Goal: Task Accomplishment & Management: Use online tool/utility

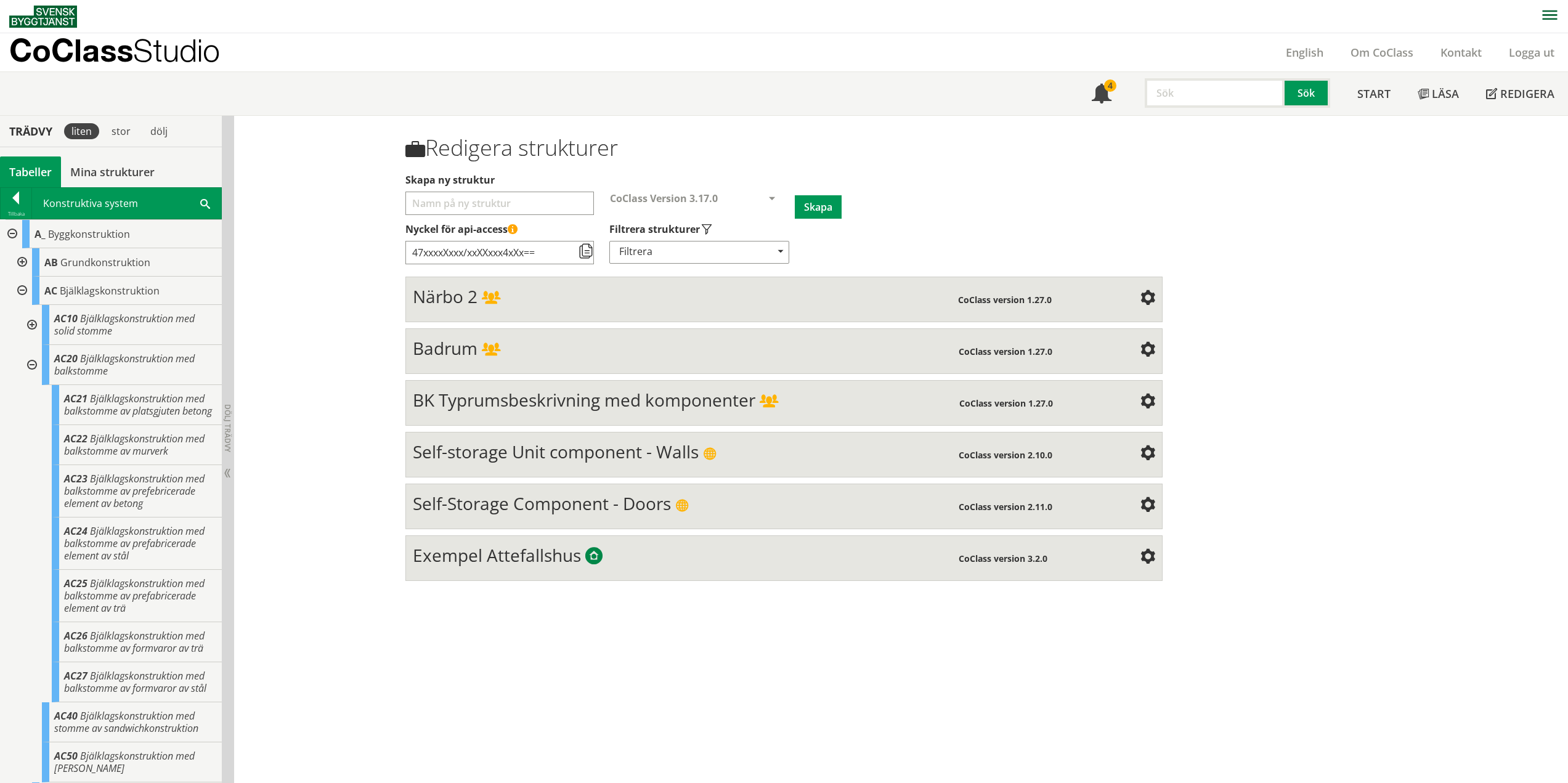
click at [18, 292] on div at bounding box center [21, 291] width 22 height 29
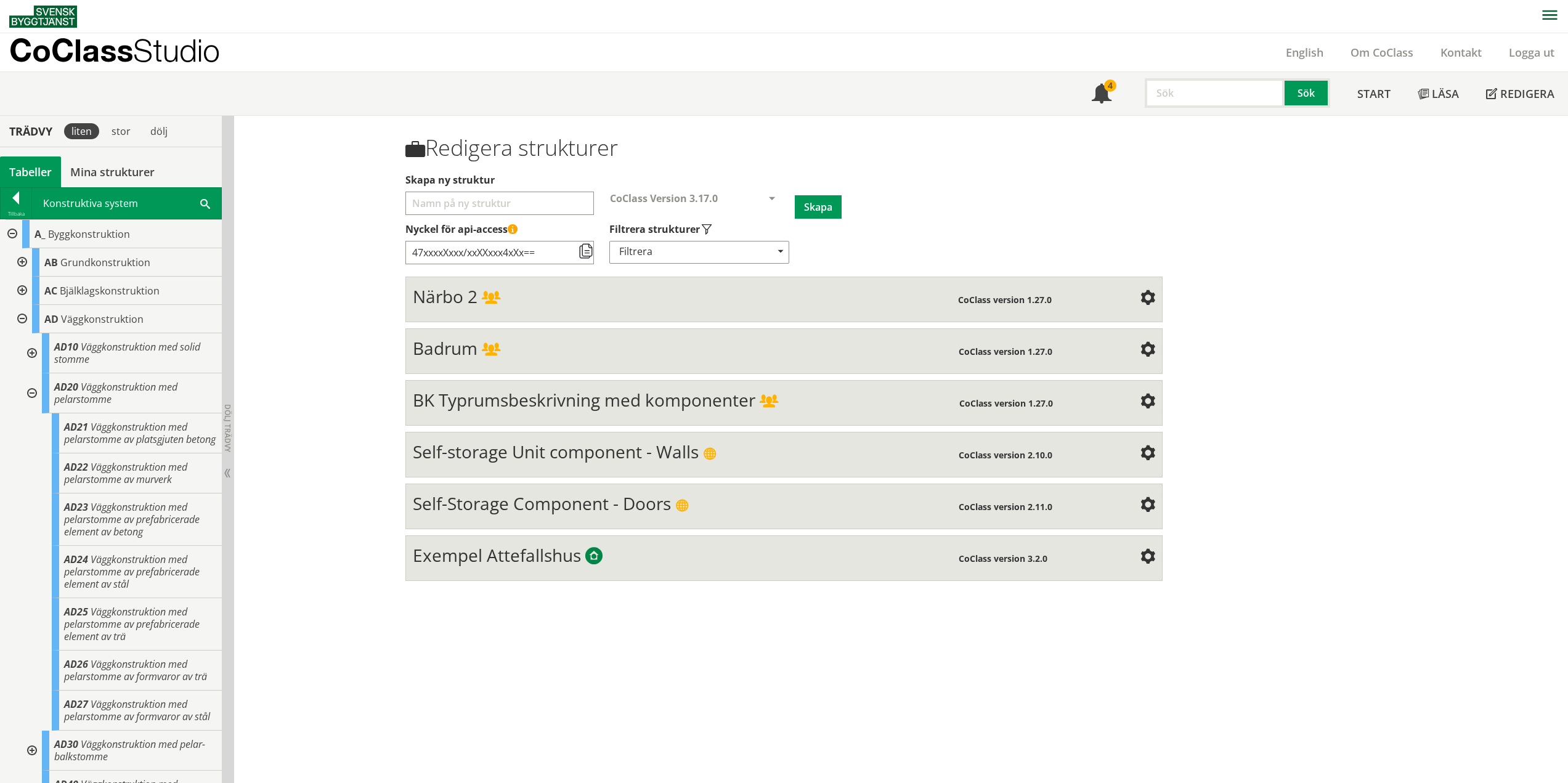
click at [31, 387] on div at bounding box center [31, 393] width 22 height 40
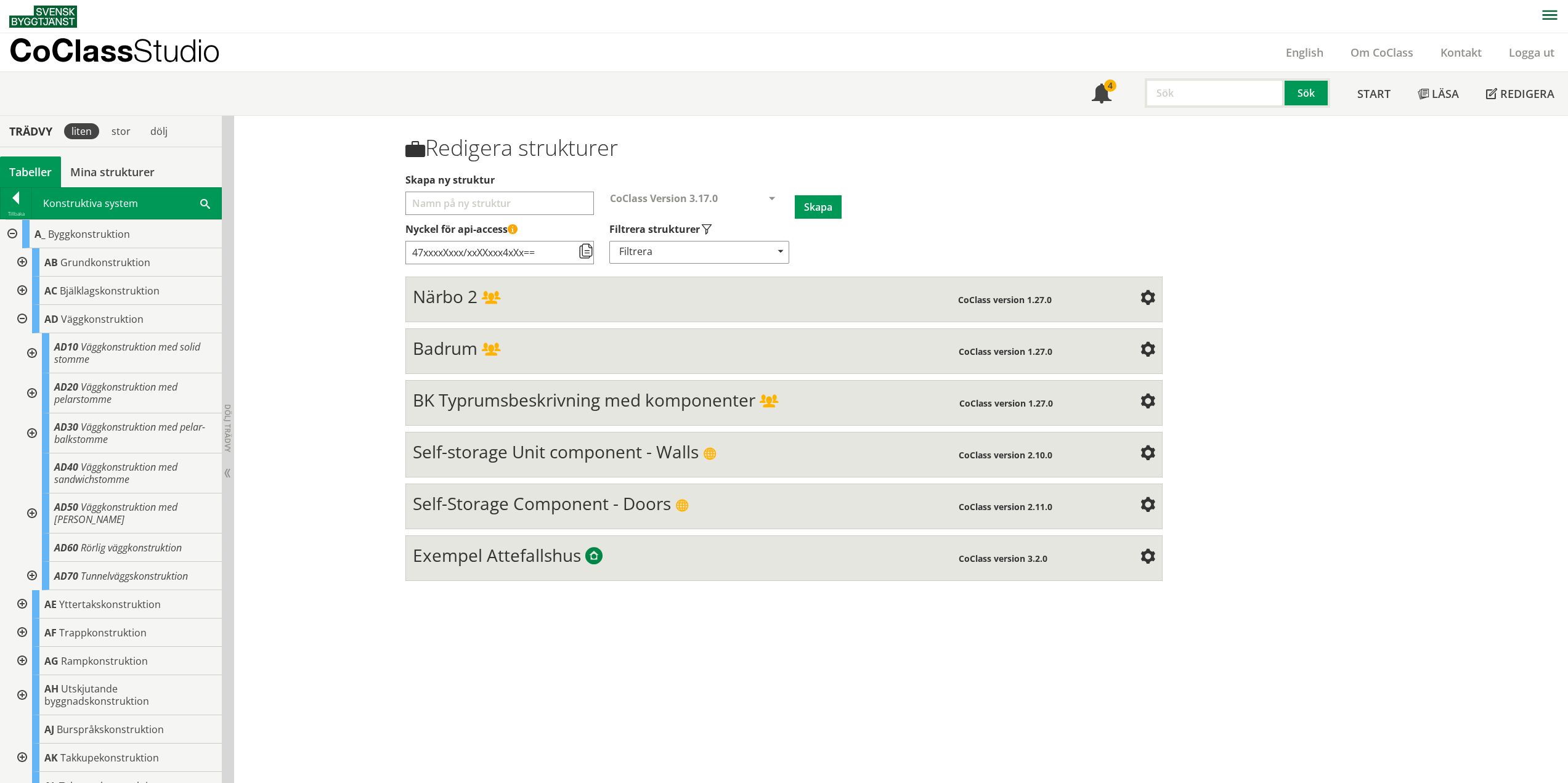
click at [19, 317] on div at bounding box center [21, 319] width 22 height 29
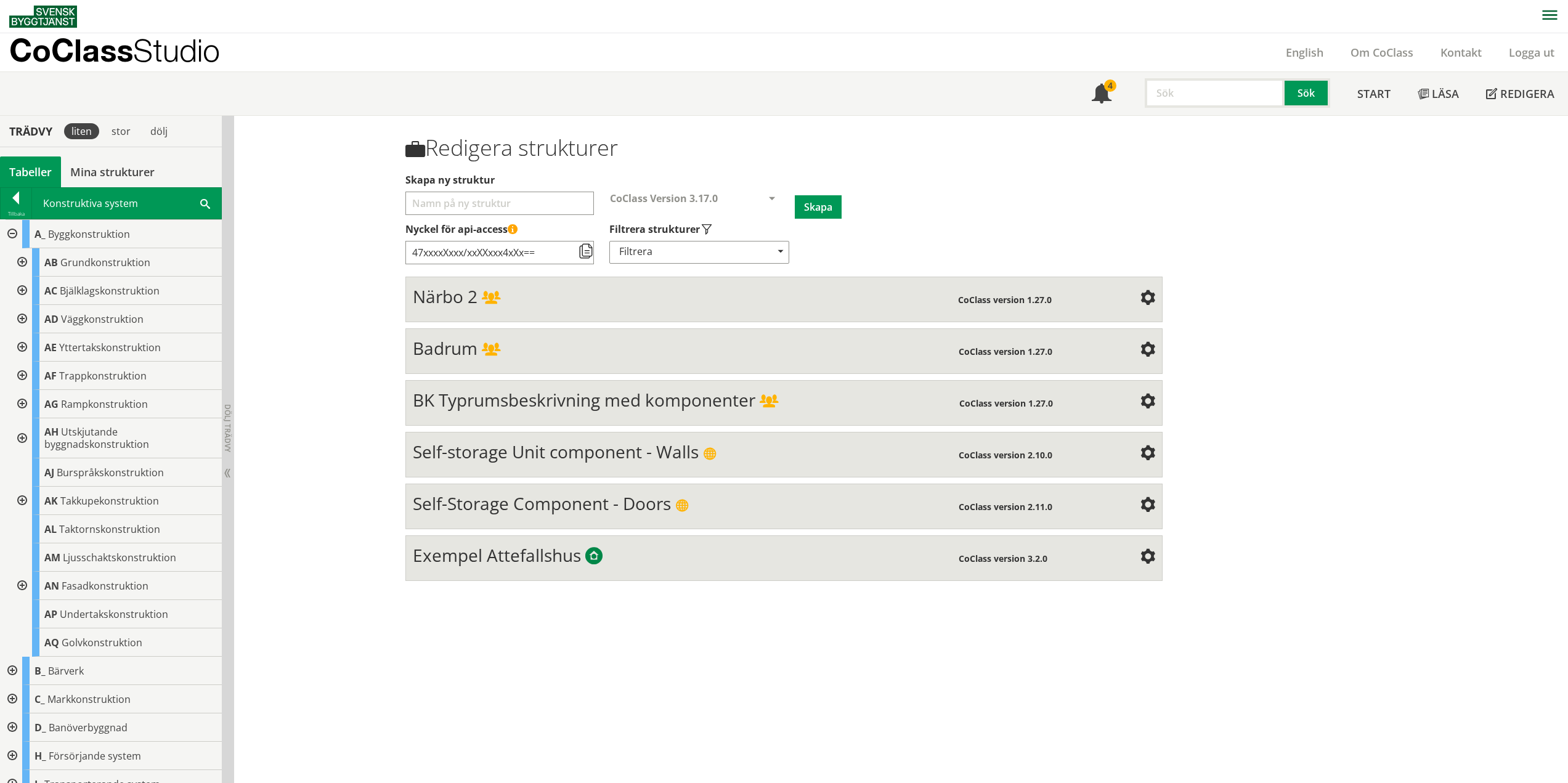
click at [13, 234] on div at bounding box center [11, 234] width 22 height 29
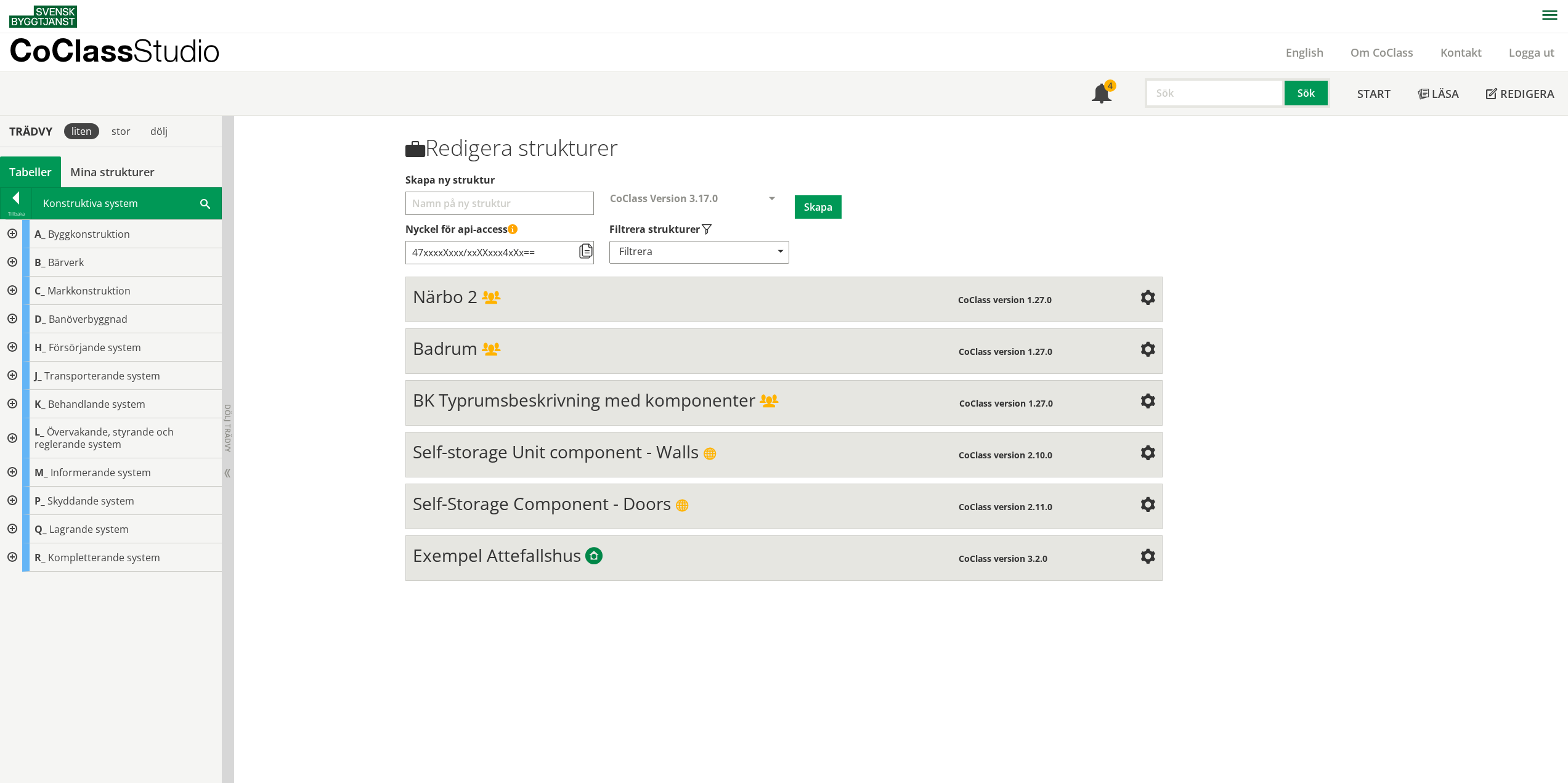
click at [13, 233] on div at bounding box center [11, 234] width 22 height 29
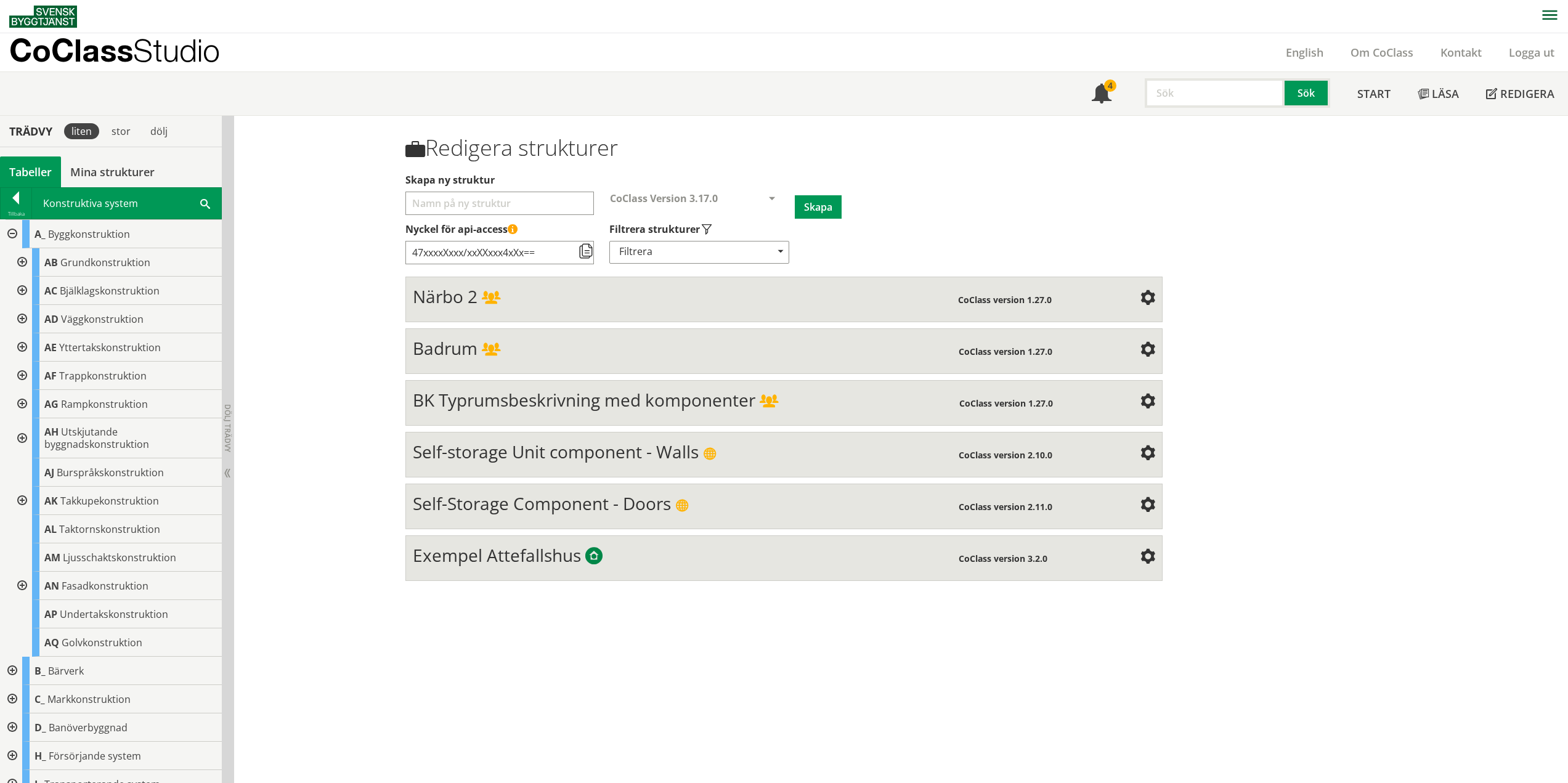
click at [20, 261] on div at bounding box center [21, 262] width 22 height 29
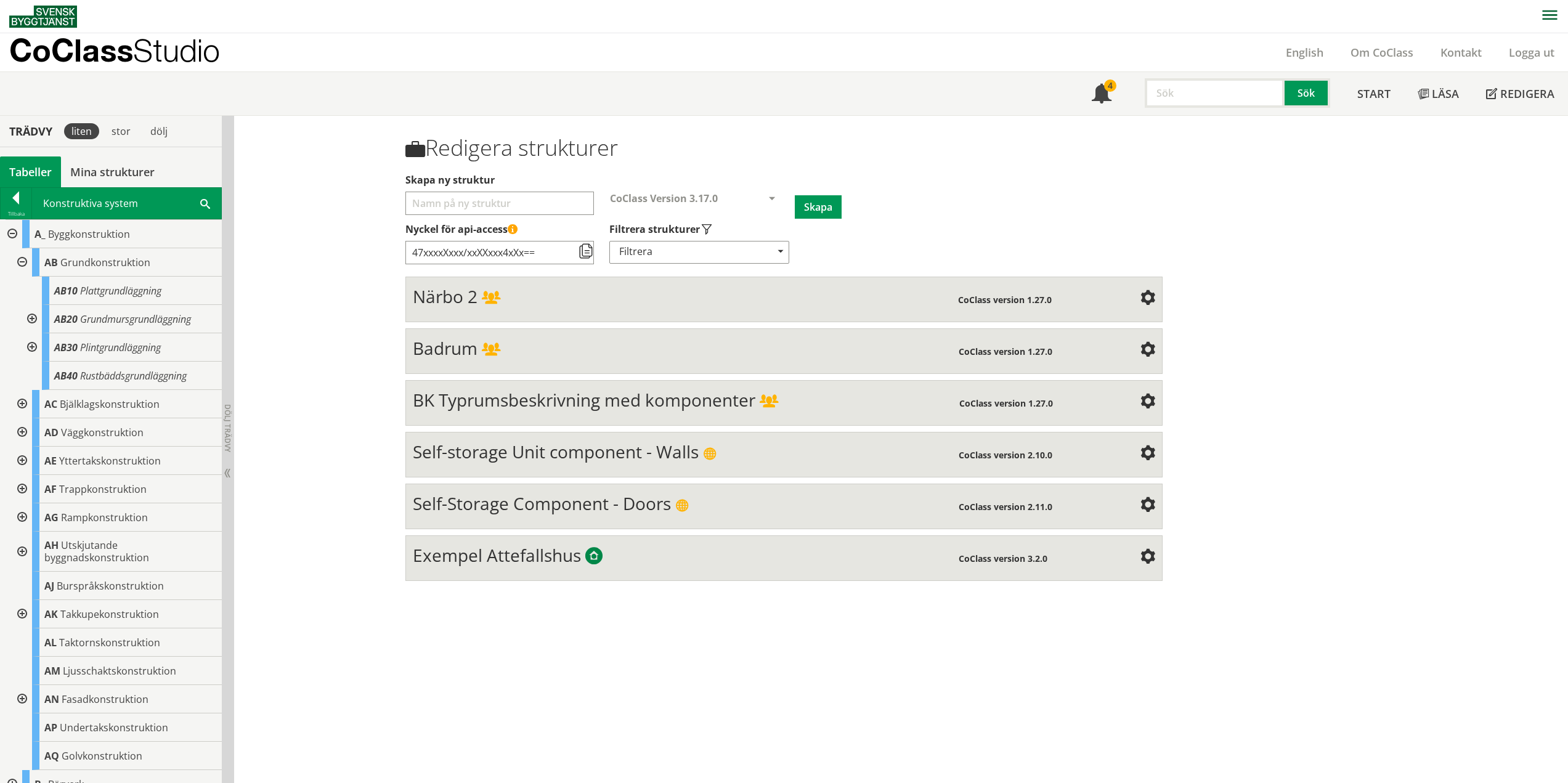
click at [32, 316] on div at bounding box center [31, 319] width 22 height 29
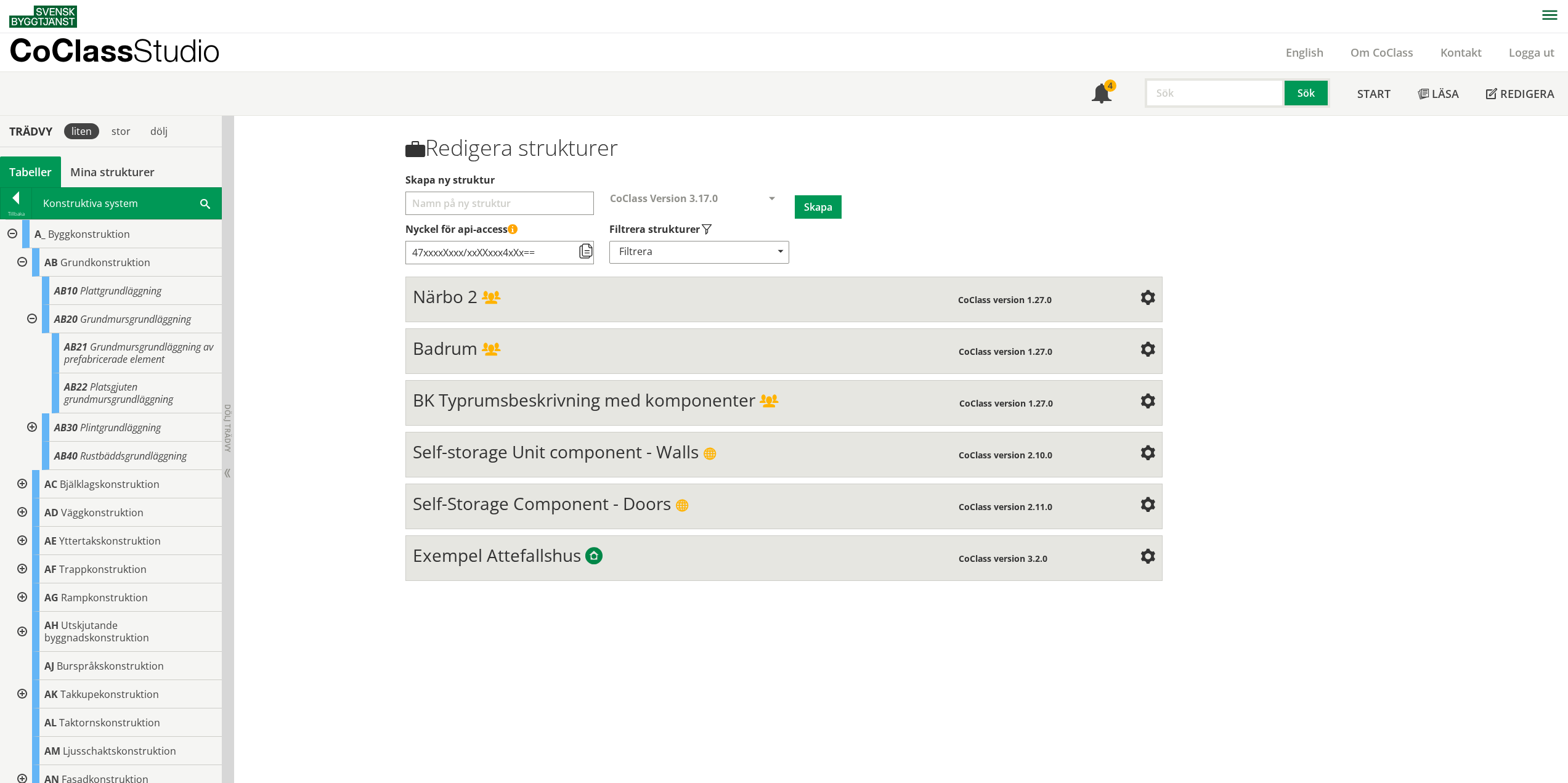
click at [25, 260] on div at bounding box center [21, 262] width 22 height 29
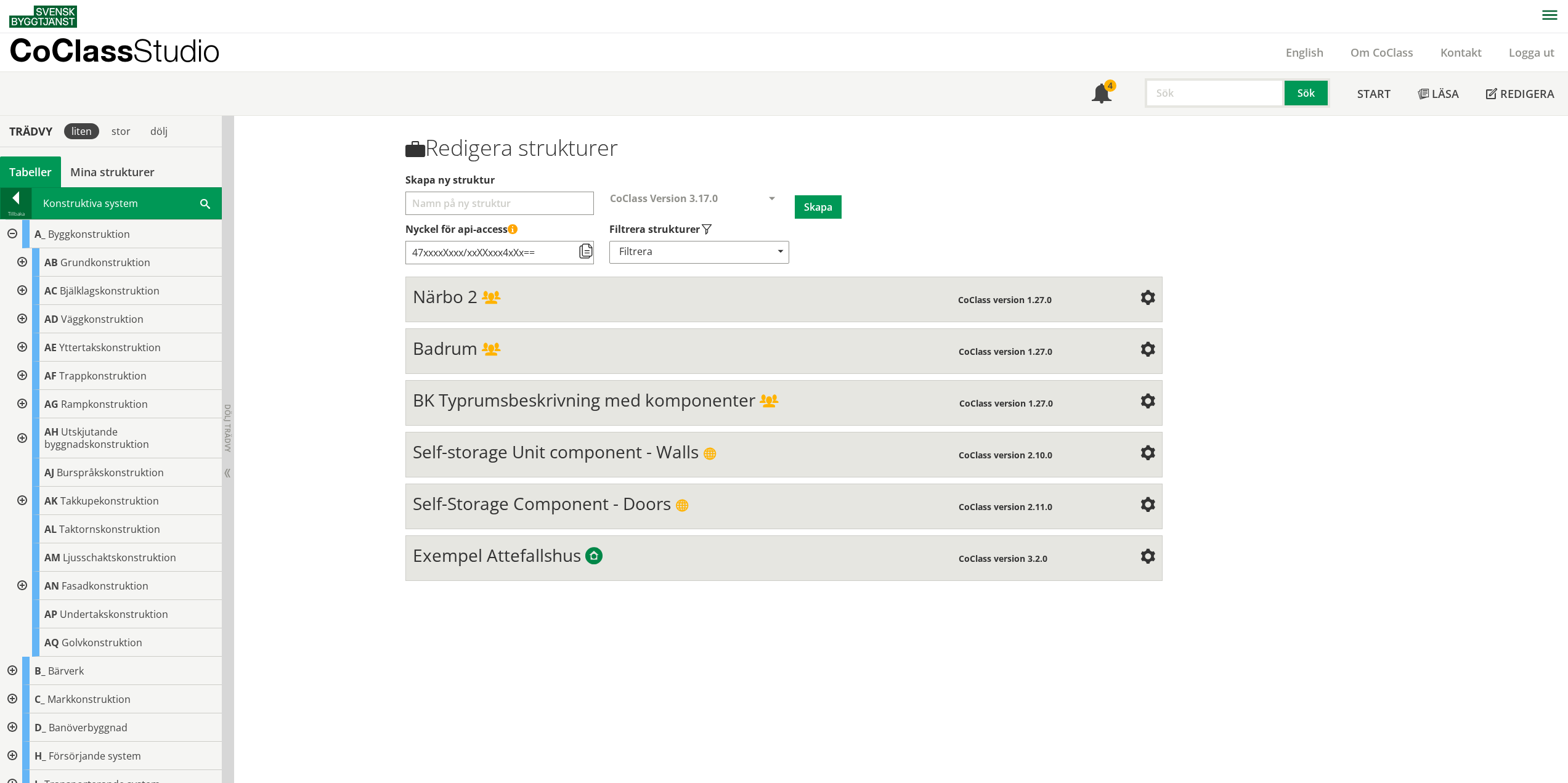
click at [25, 203] on div at bounding box center [16, 200] width 31 height 18
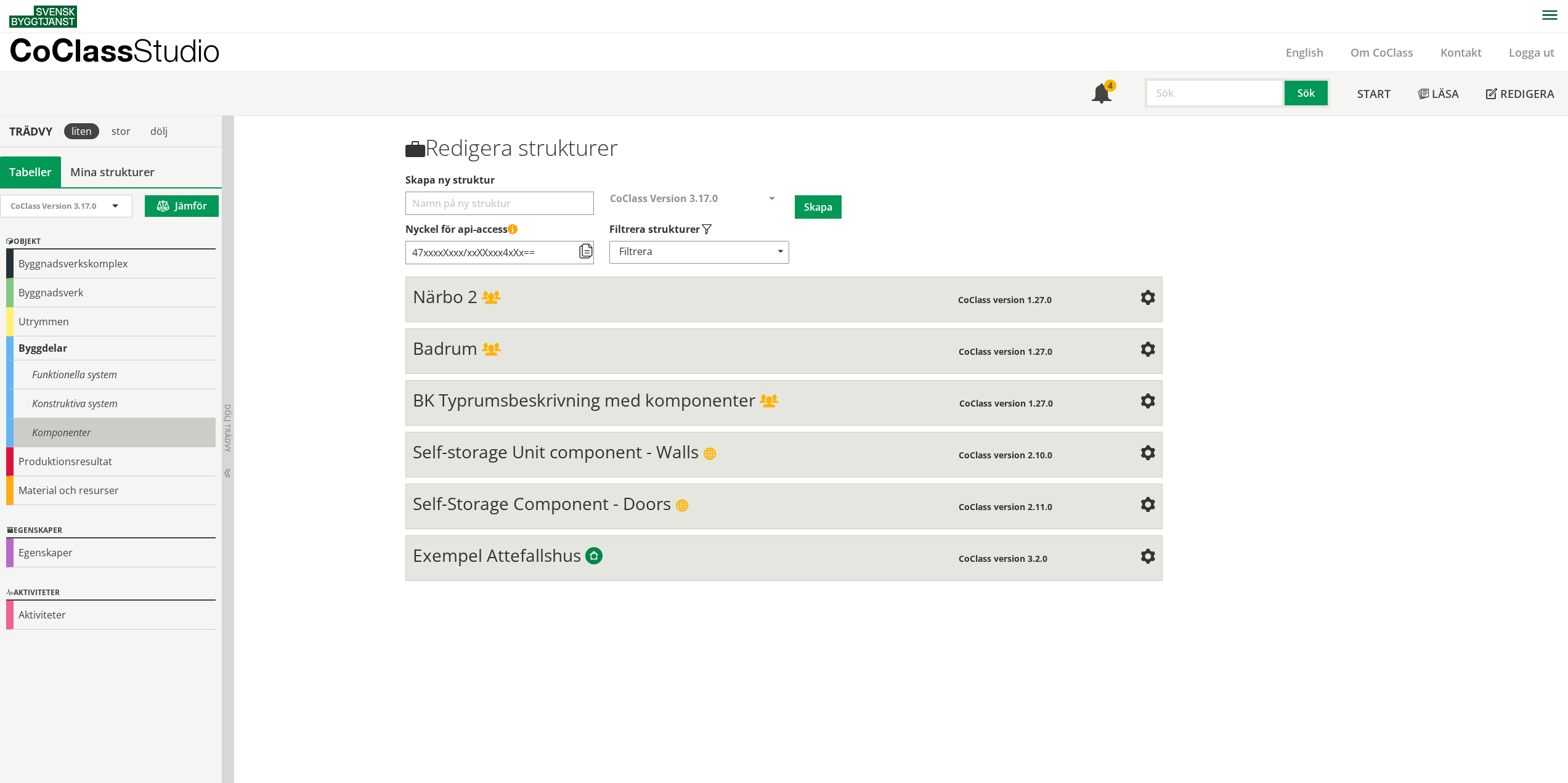
click at [59, 422] on div "Komponenter" at bounding box center [110, 432] width 210 height 29
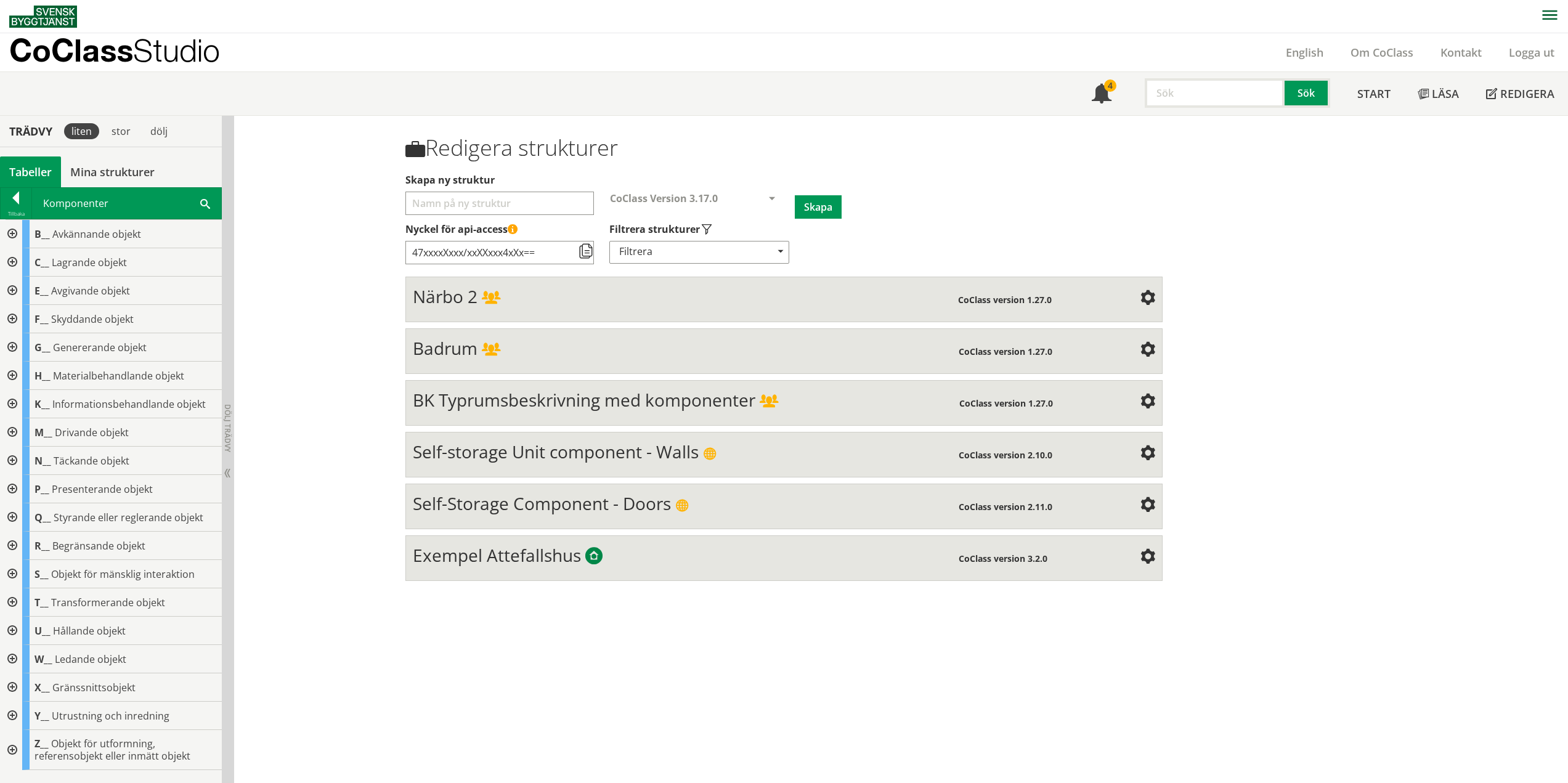
click at [9, 234] on div at bounding box center [11, 234] width 22 height 29
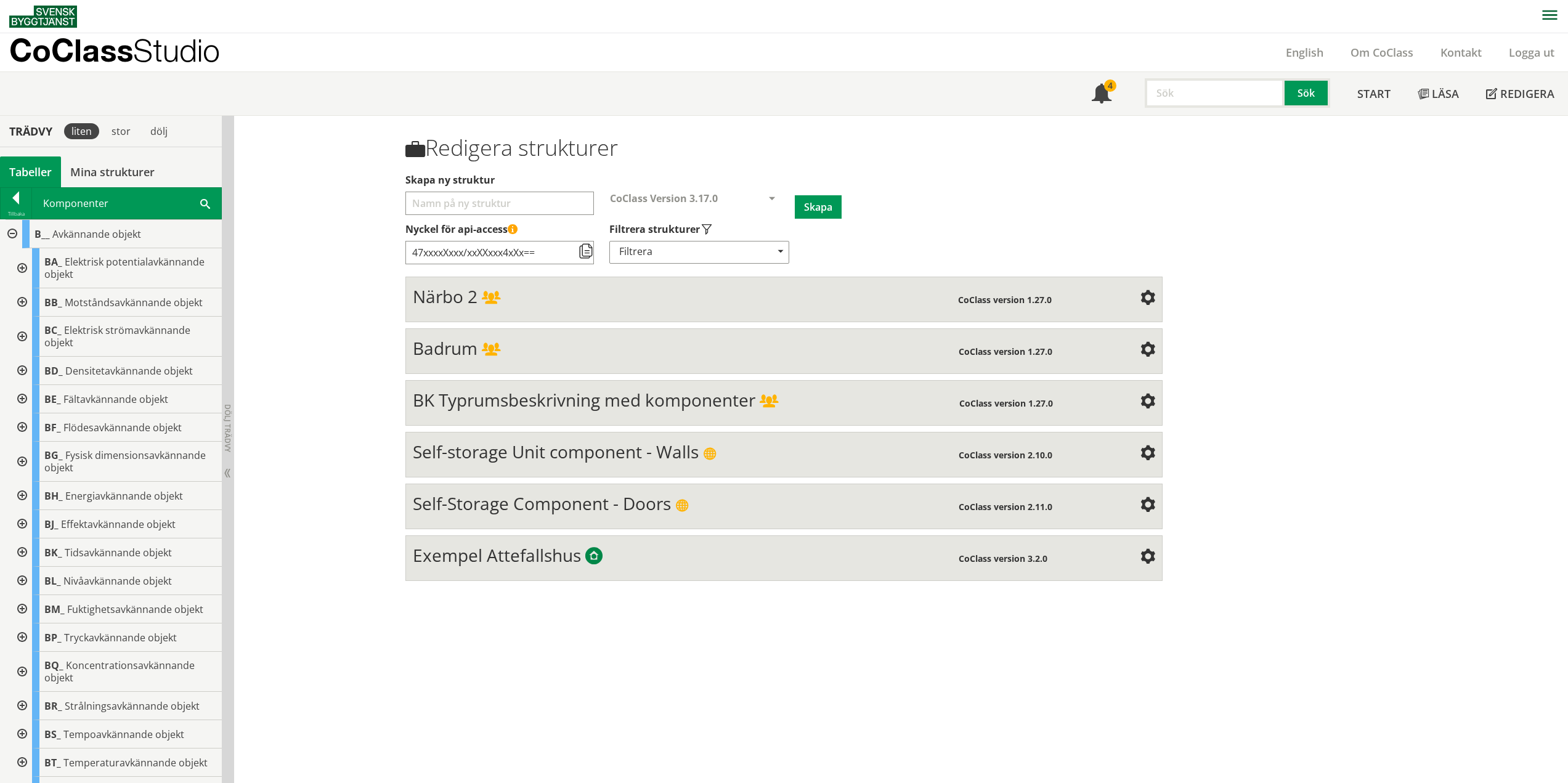
click at [22, 264] on div at bounding box center [21, 268] width 22 height 40
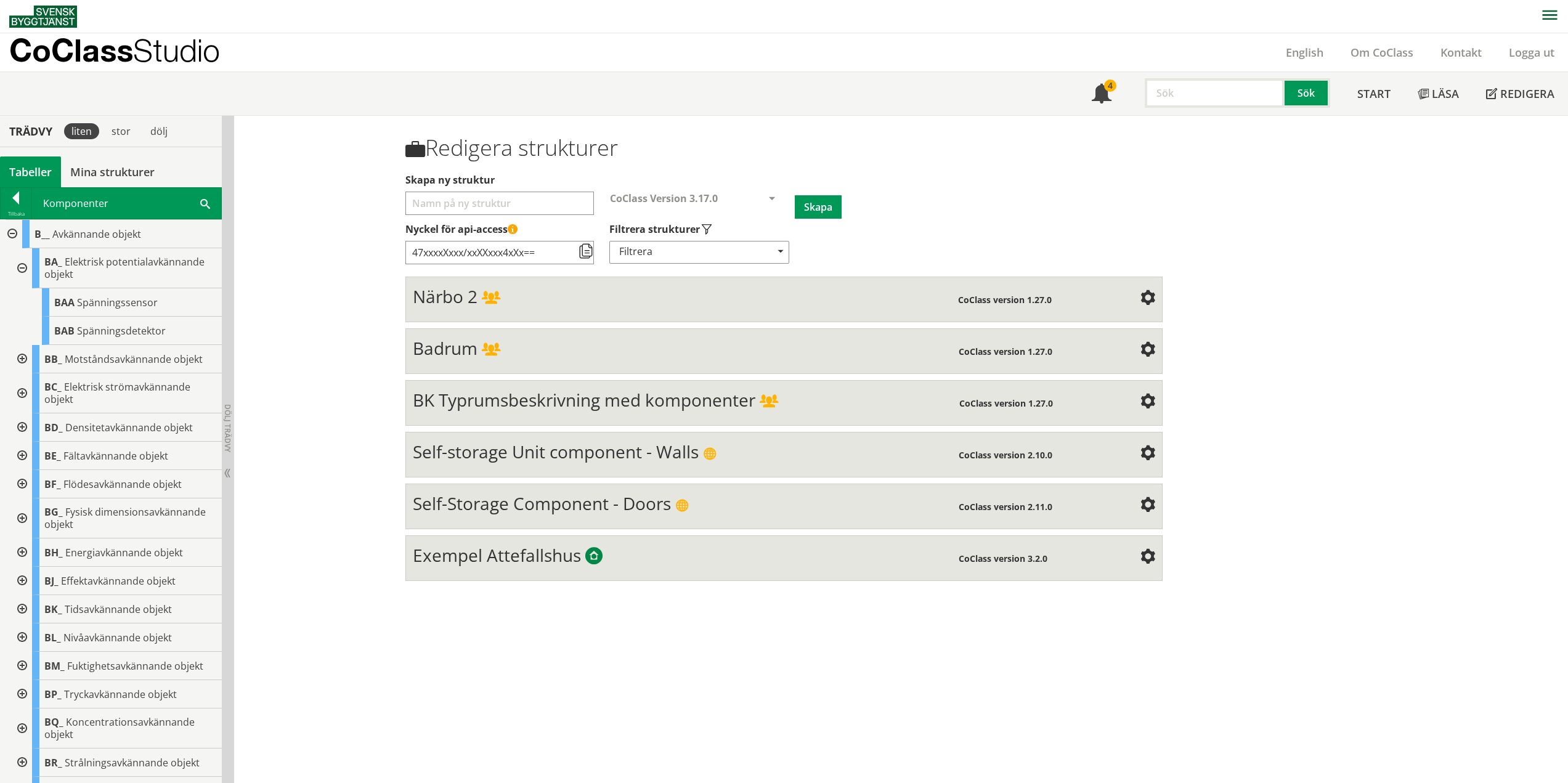
click at [29, 267] on div at bounding box center [21, 268] width 22 height 40
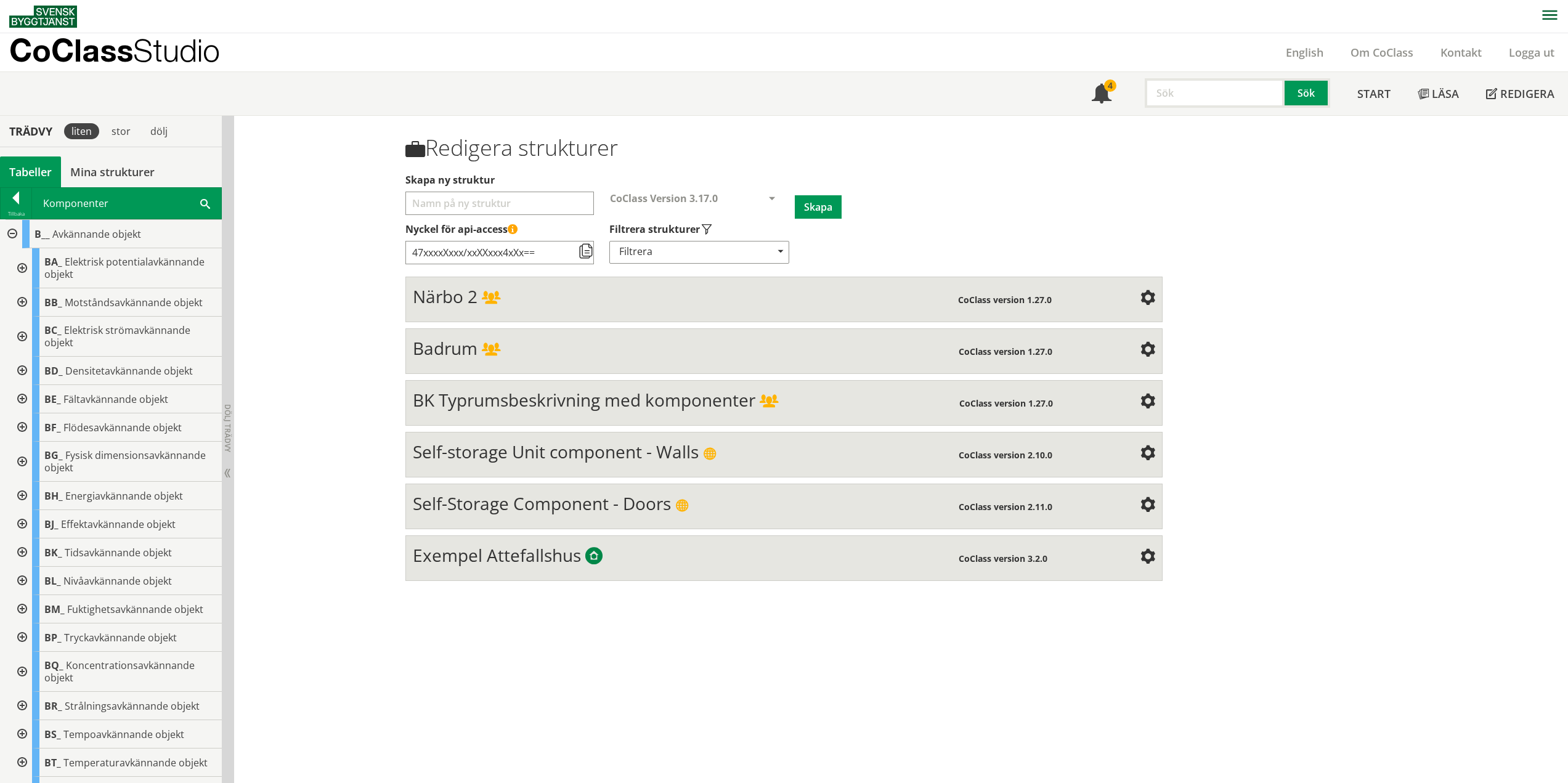
click at [14, 236] on div at bounding box center [11, 234] width 22 height 29
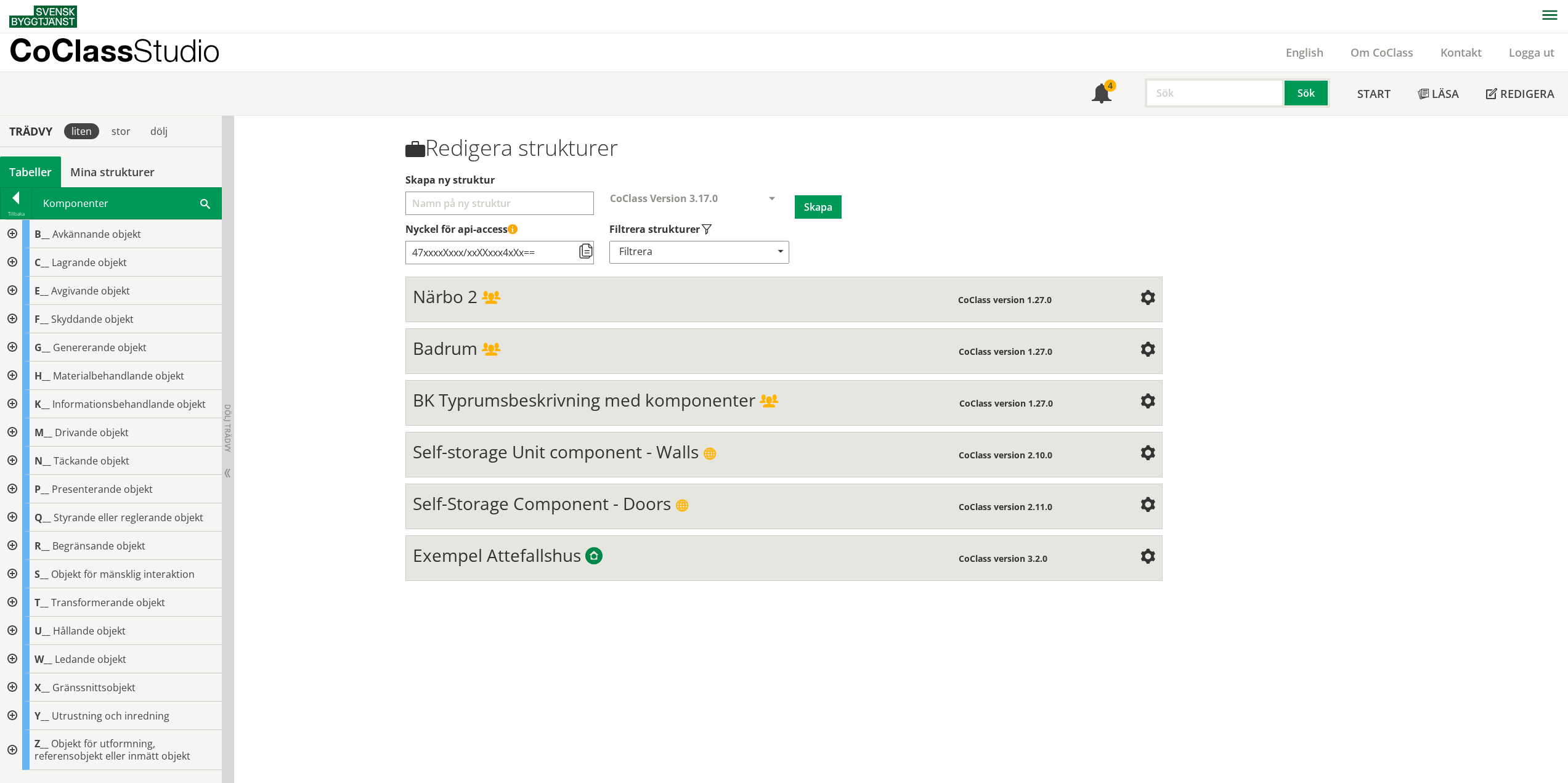
click at [15, 287] on div at bounding box center [11, 291] width 22 height 29
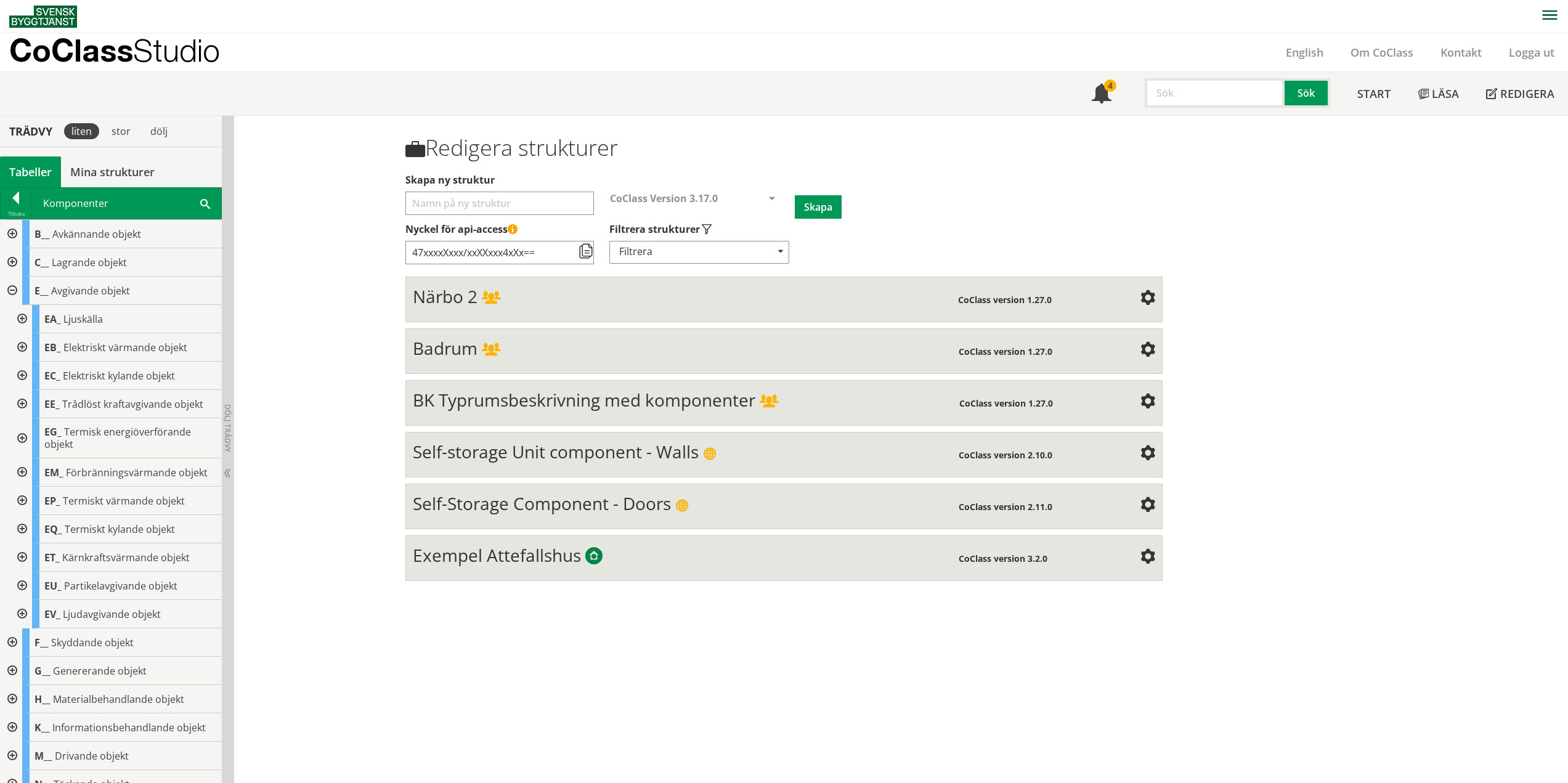
click at [23, 317] on div at bounding box center [21, 319] width 22 height 29
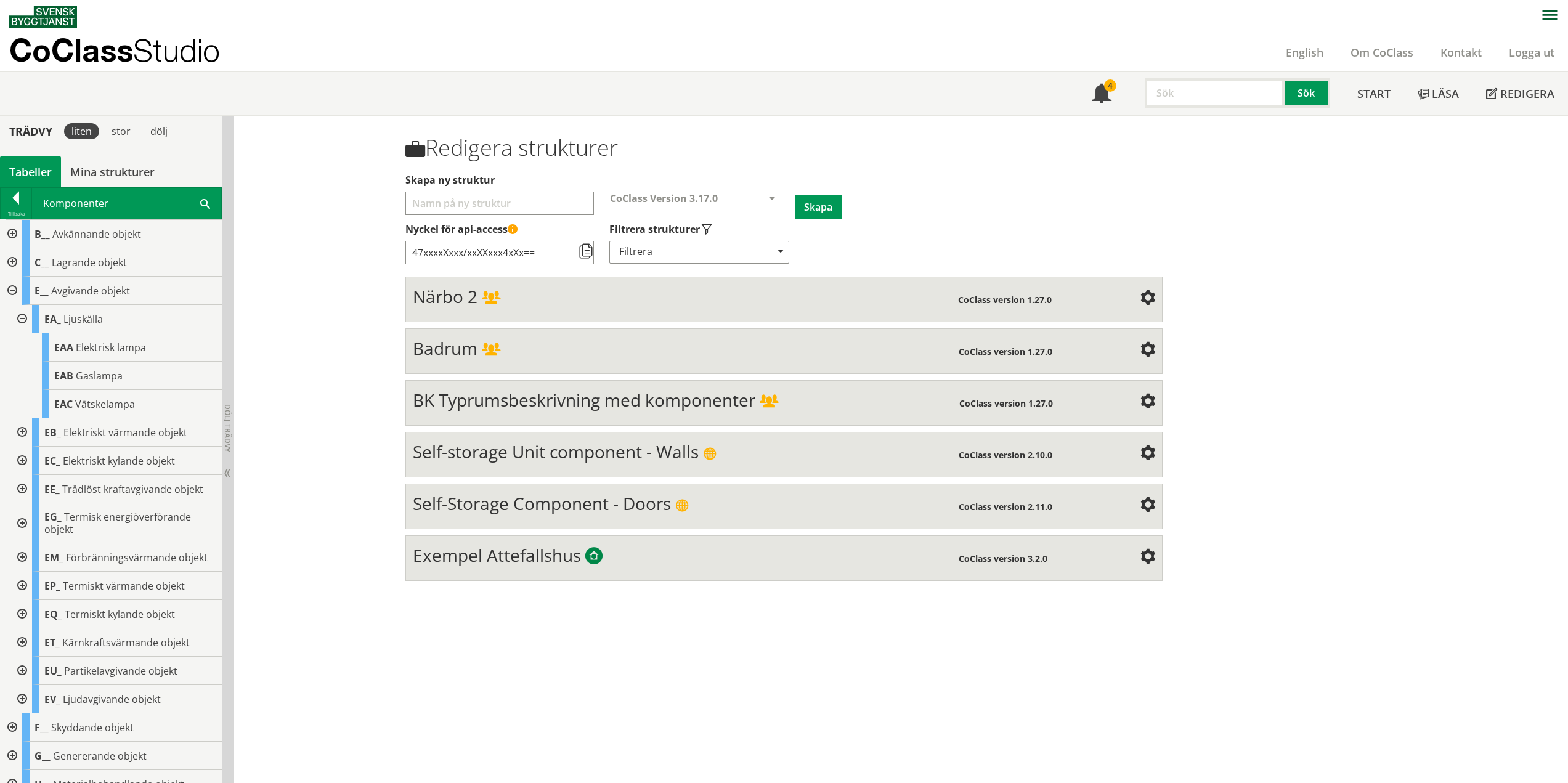
click at [19, 314] on div at bounding box center [21, 319] width 22 height 29
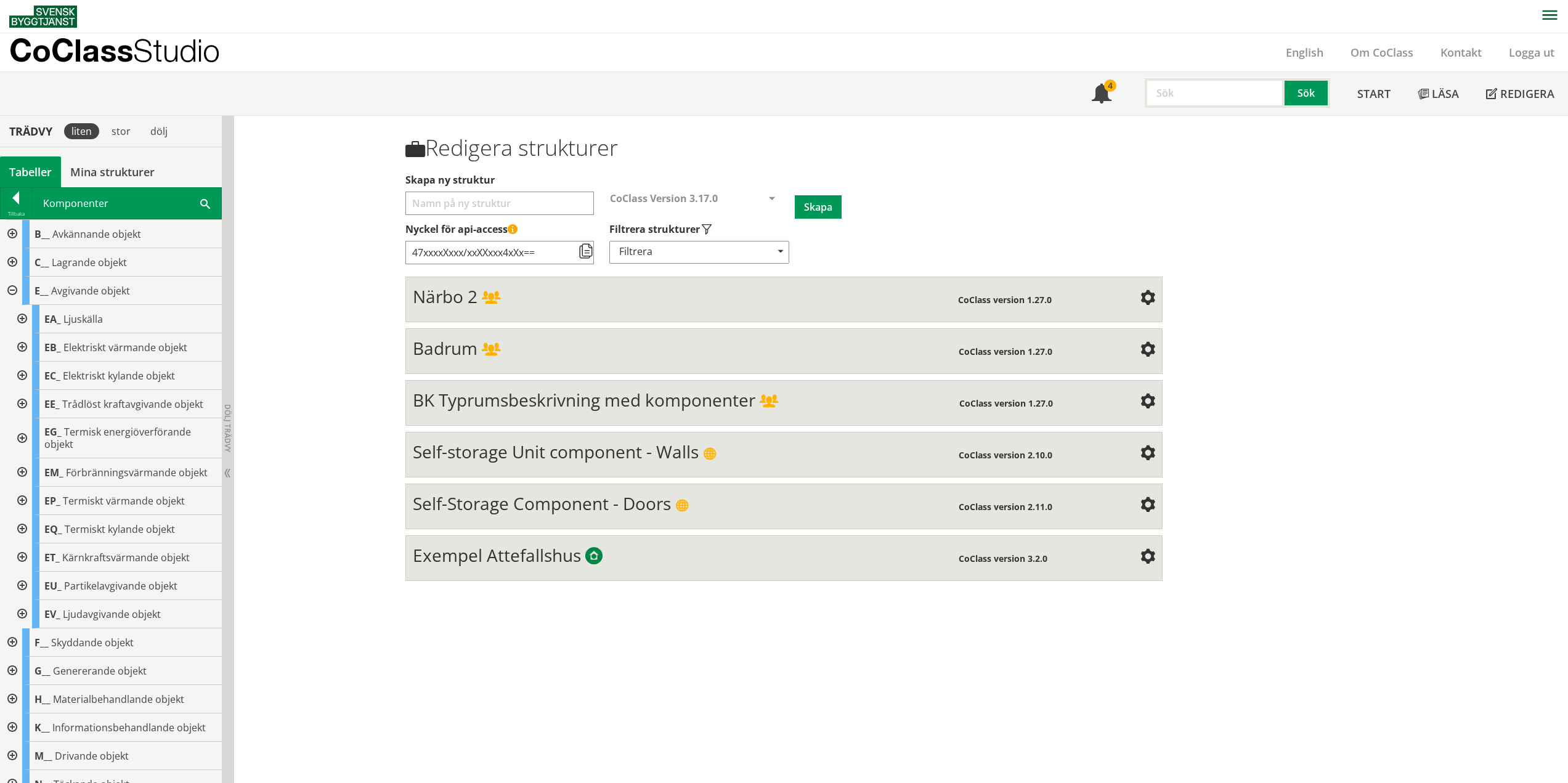
click at [13, 288] on div at bounding box center [11, 291] width 22 height 29
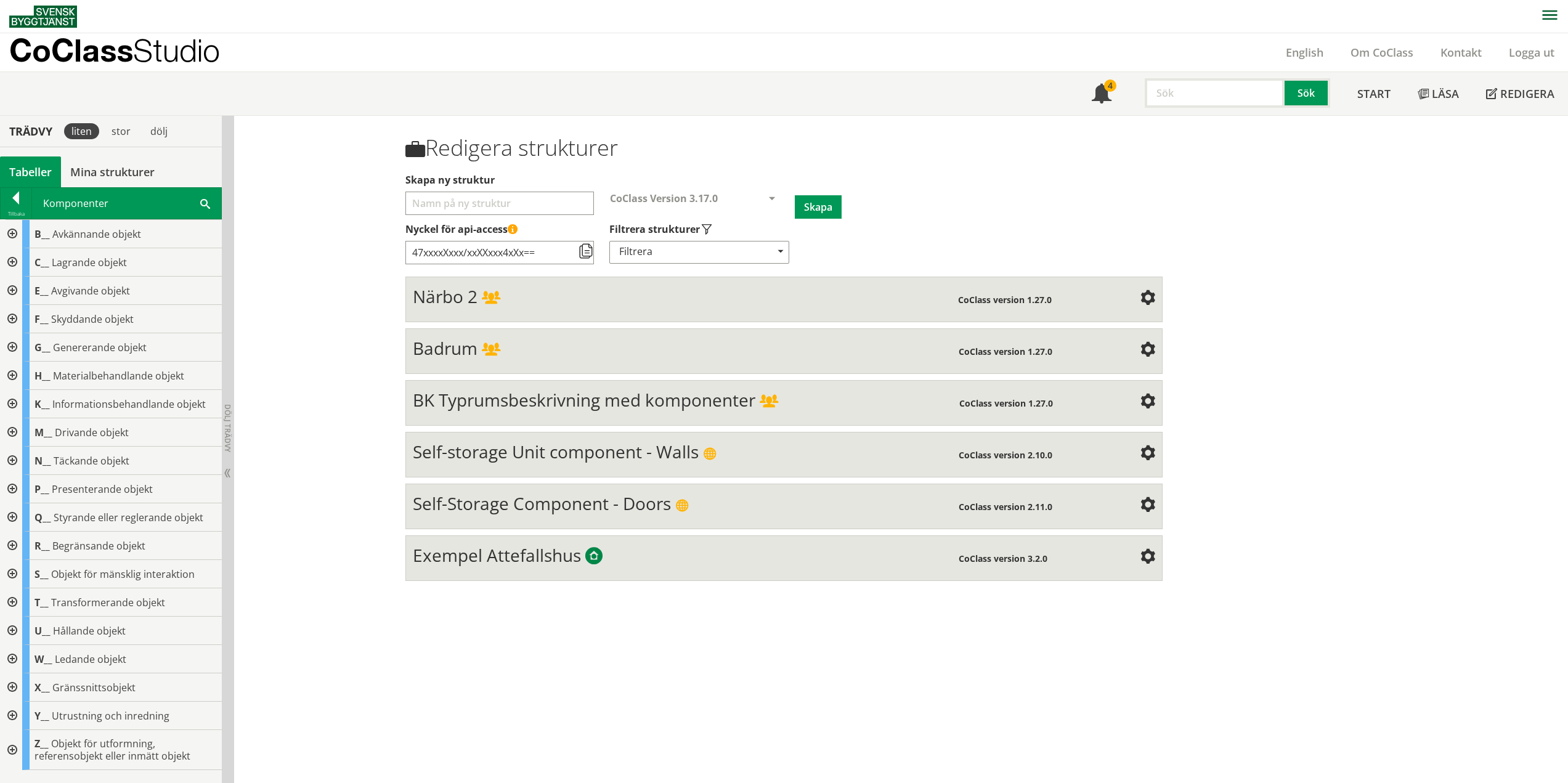
click at [12, 343] on div at bounding box center [11, 347] width 22 height 29
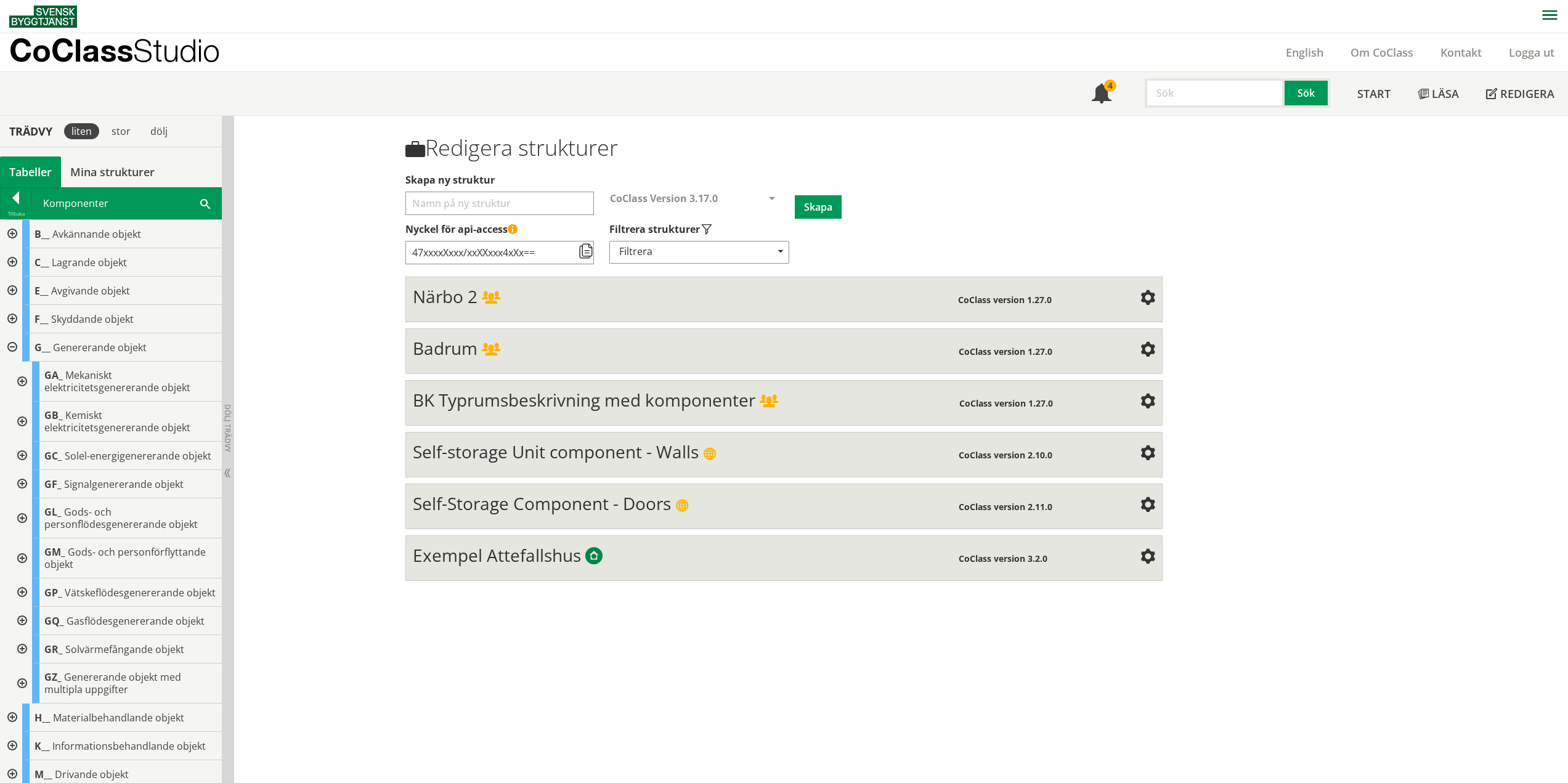
click at [15, 342] on div at bounding box center [11, 347] width 22 height 29
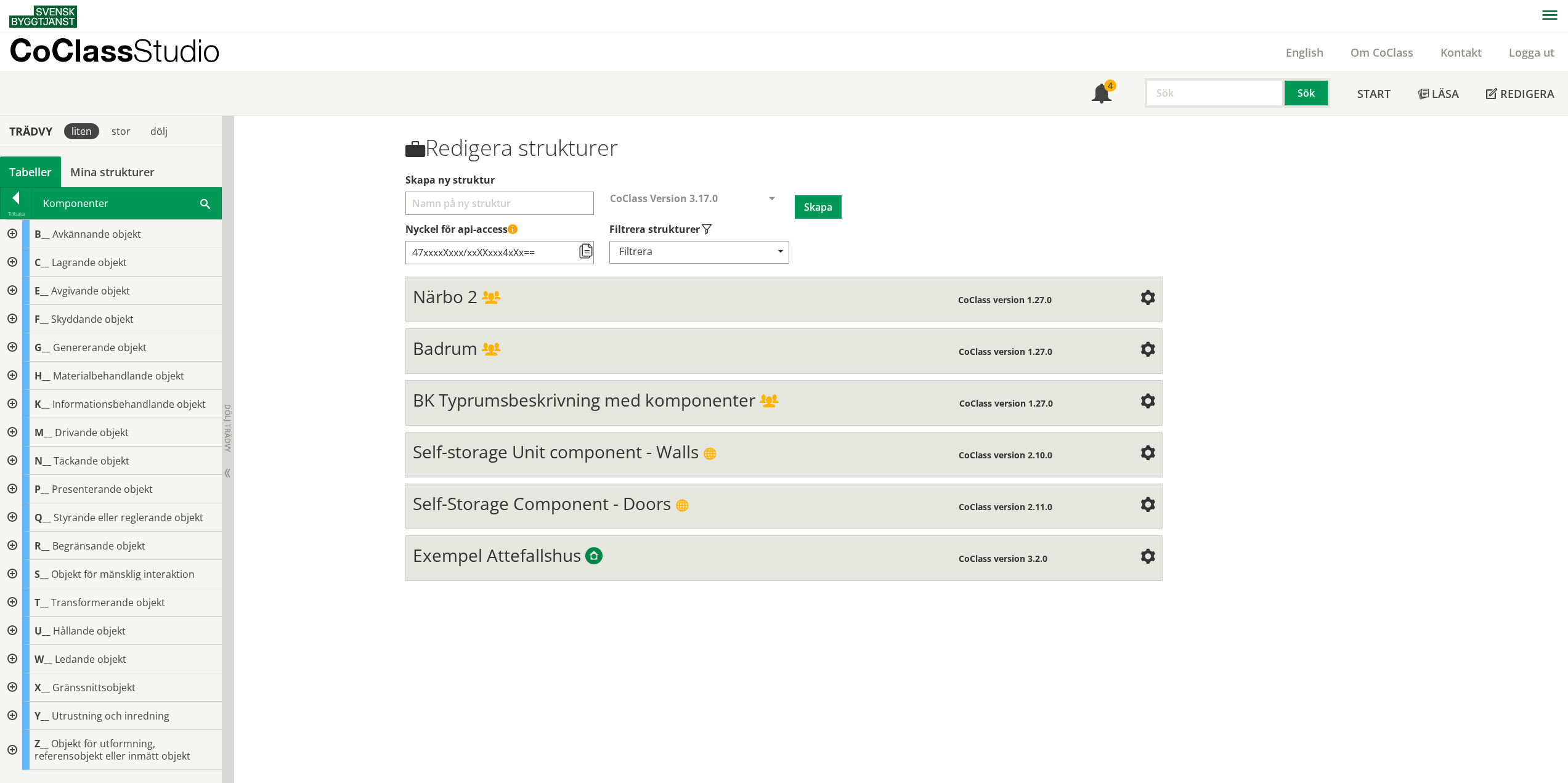
click at [14, 261] on div at bounding box center [11, 262] width 22 height 29
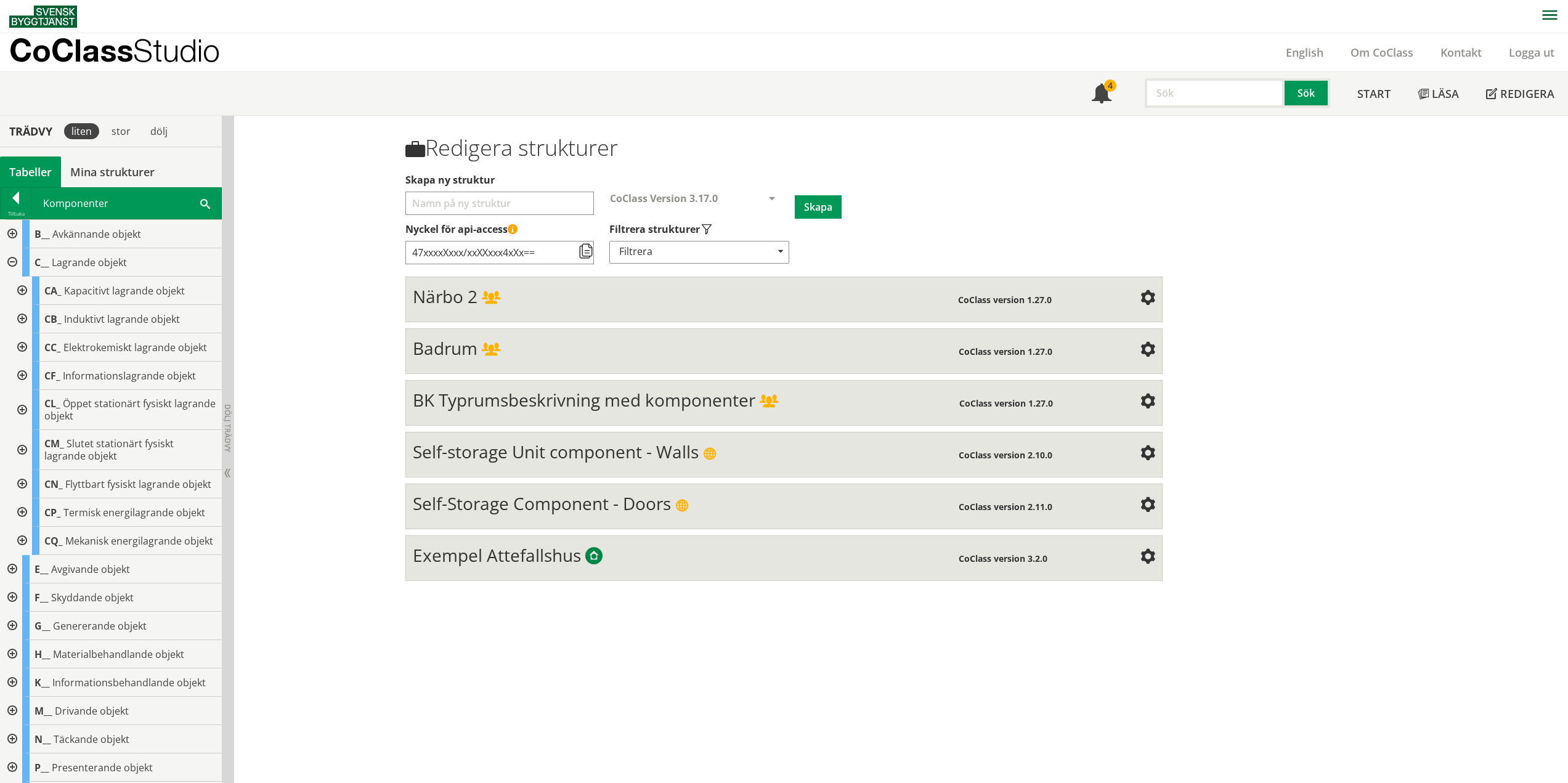
click at [27, 290] on div at bounding box center [21, 291] width 22 height 29
click at [5, 258] on div at bounding box center [11, 262] width 22 height 29
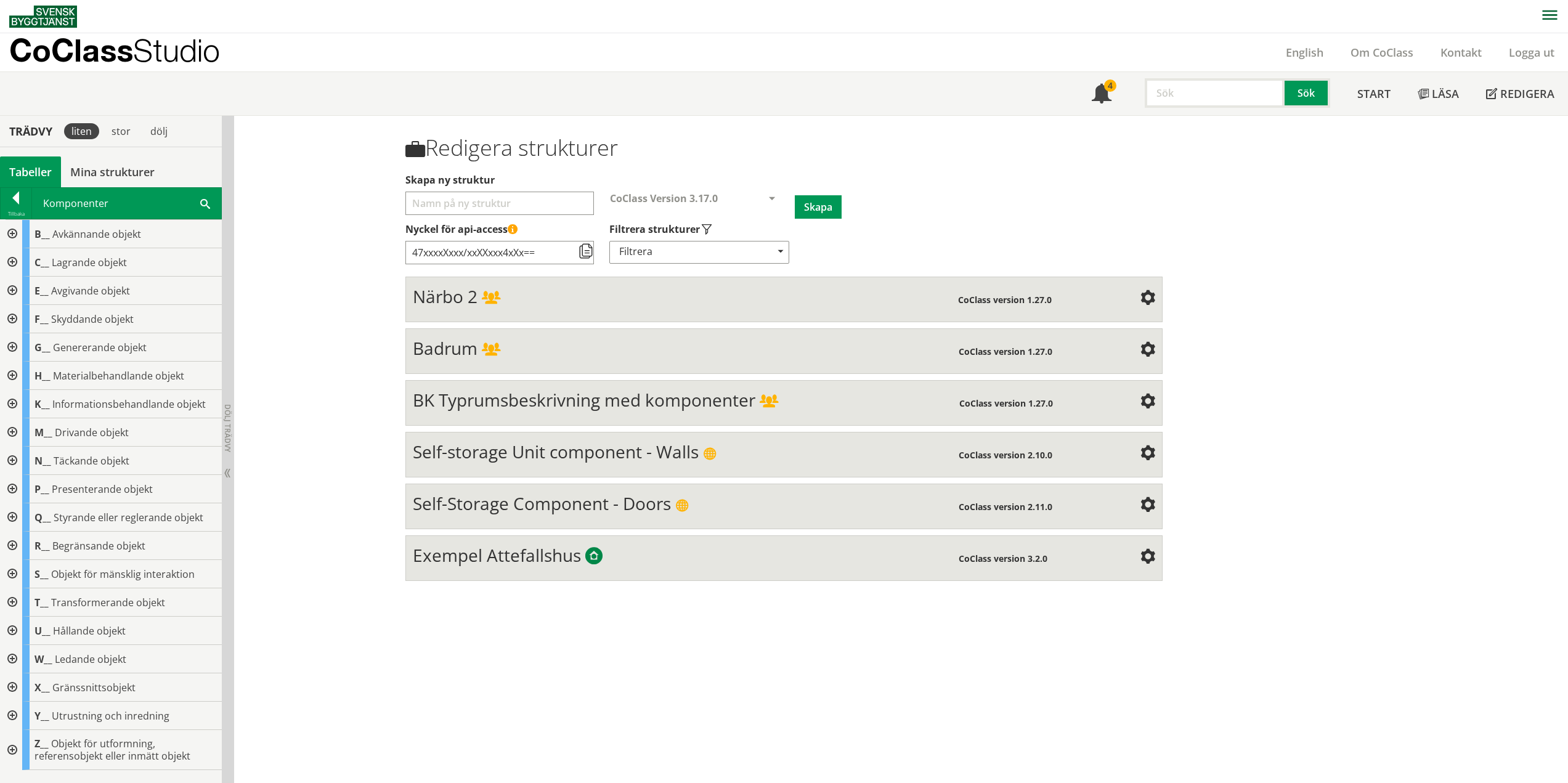
click at [18, 517] on div at bounding box center [11, 517] width 22 height 29
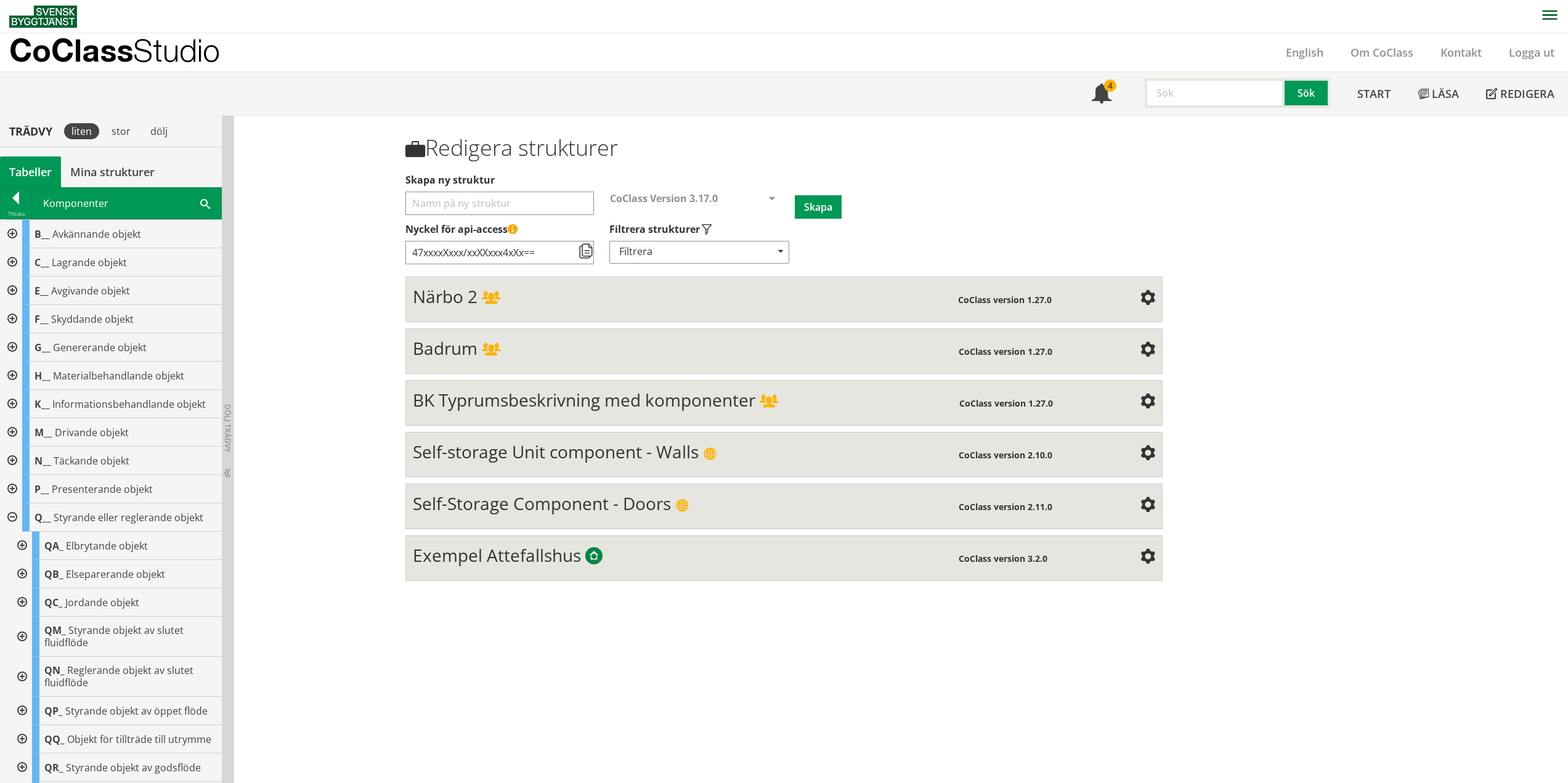
click at [24, 545] on div at bounding box center [21, 546] width 22 height 29
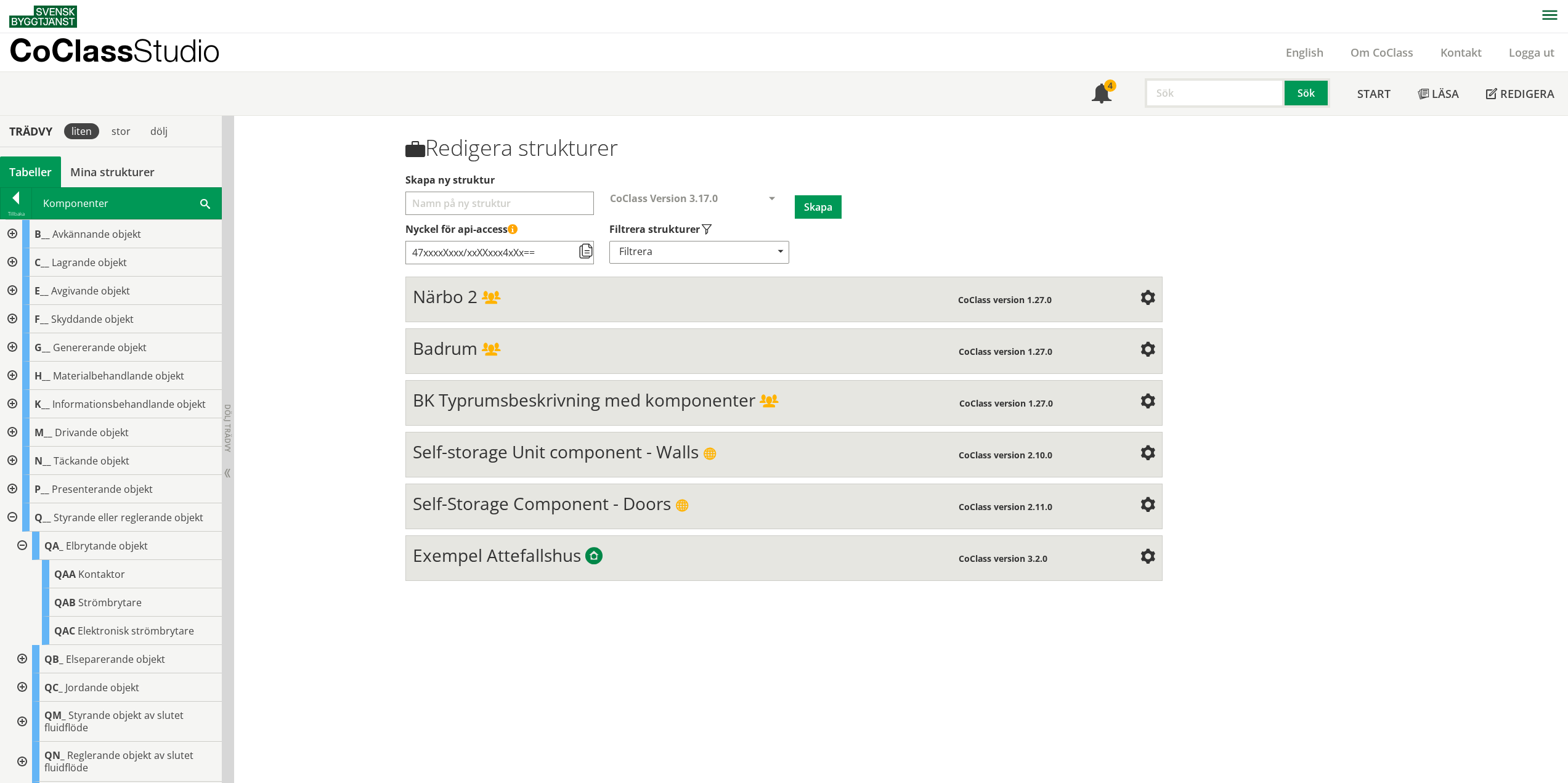
click at [16, 542] on div at bounding box center [21, 546] width 22 height 29
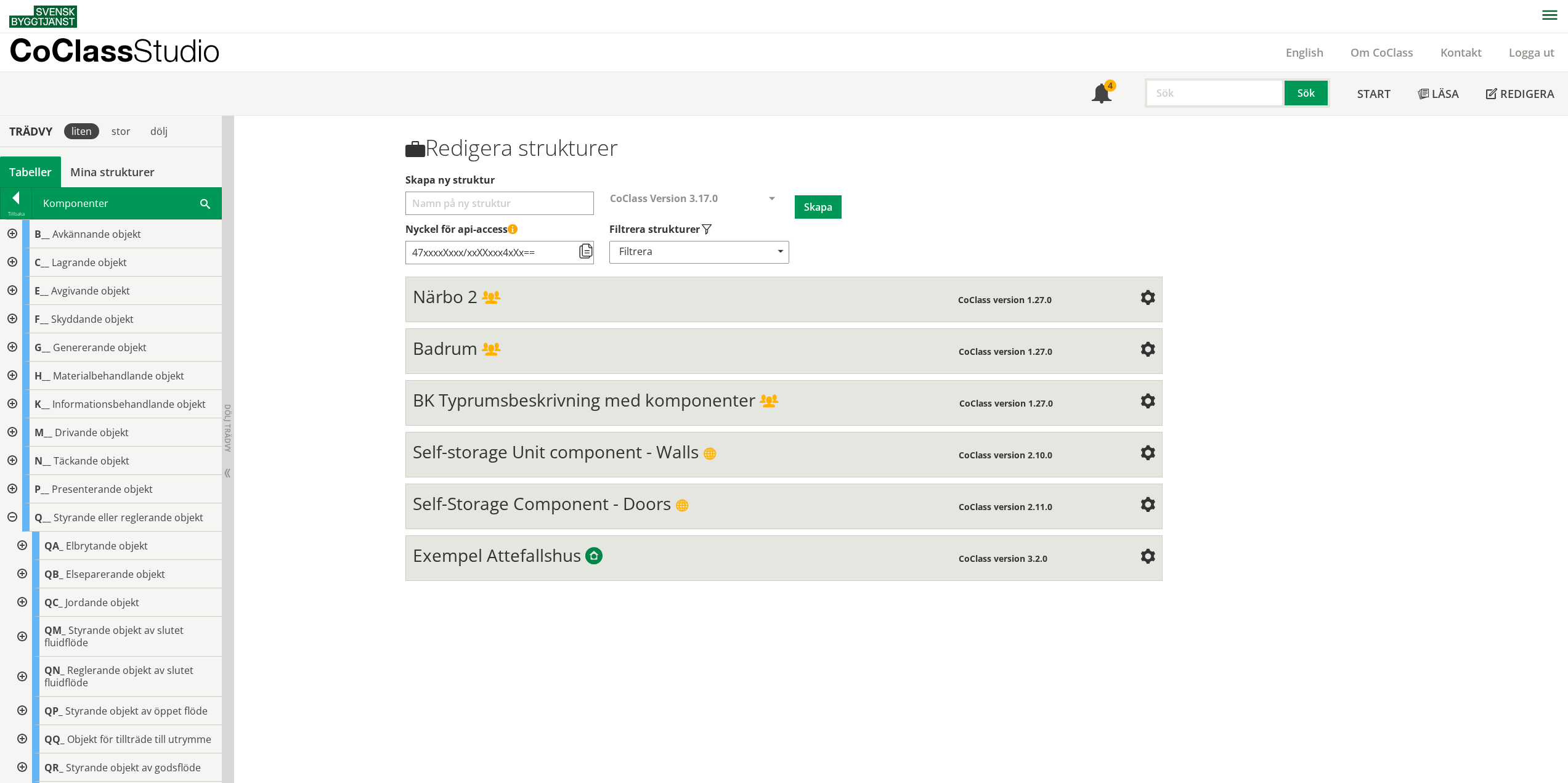
click at [23, 603] on div at bounding box center [21, 603] width 22 height 29
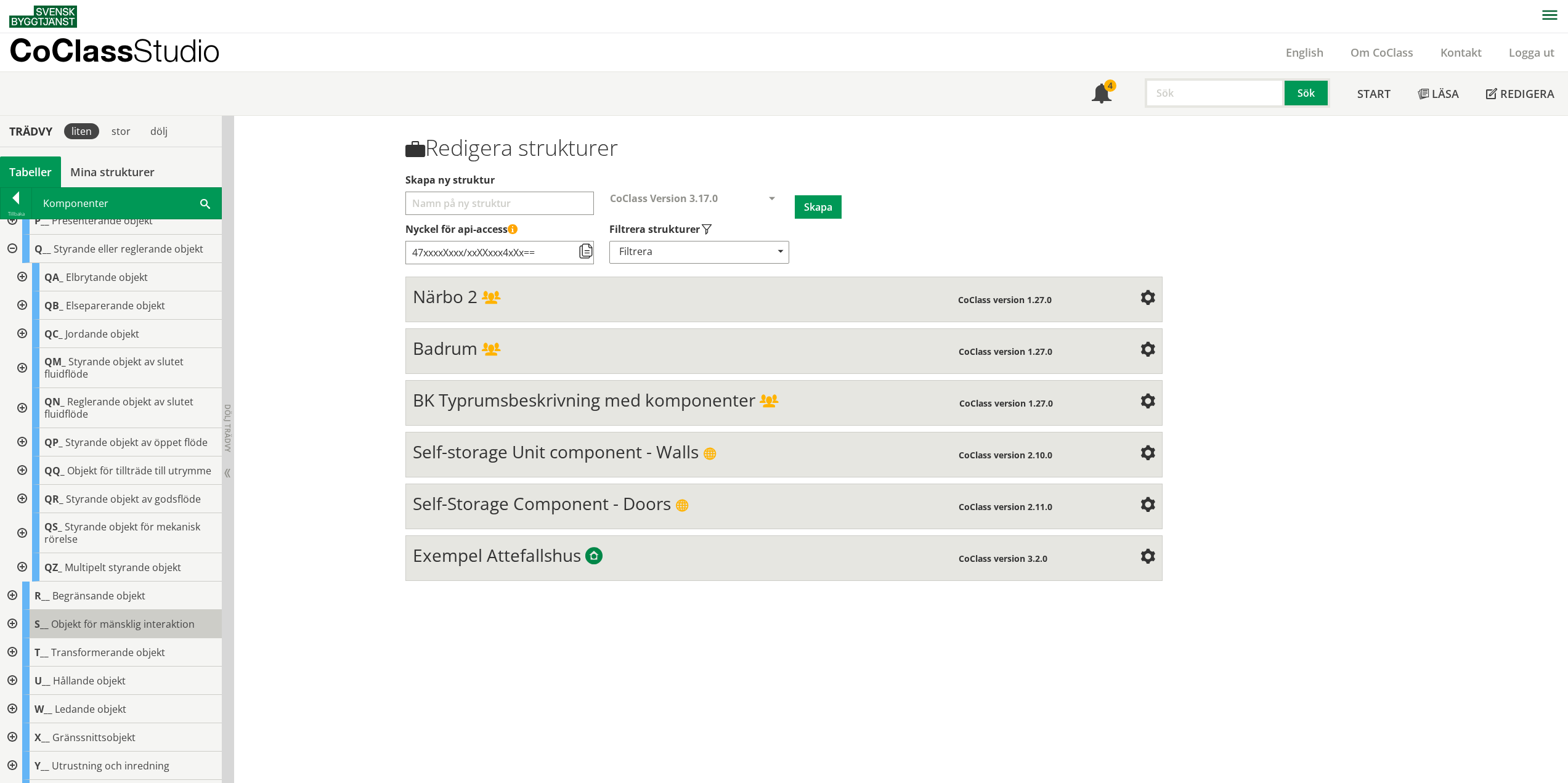
scroll to position [308, 0]
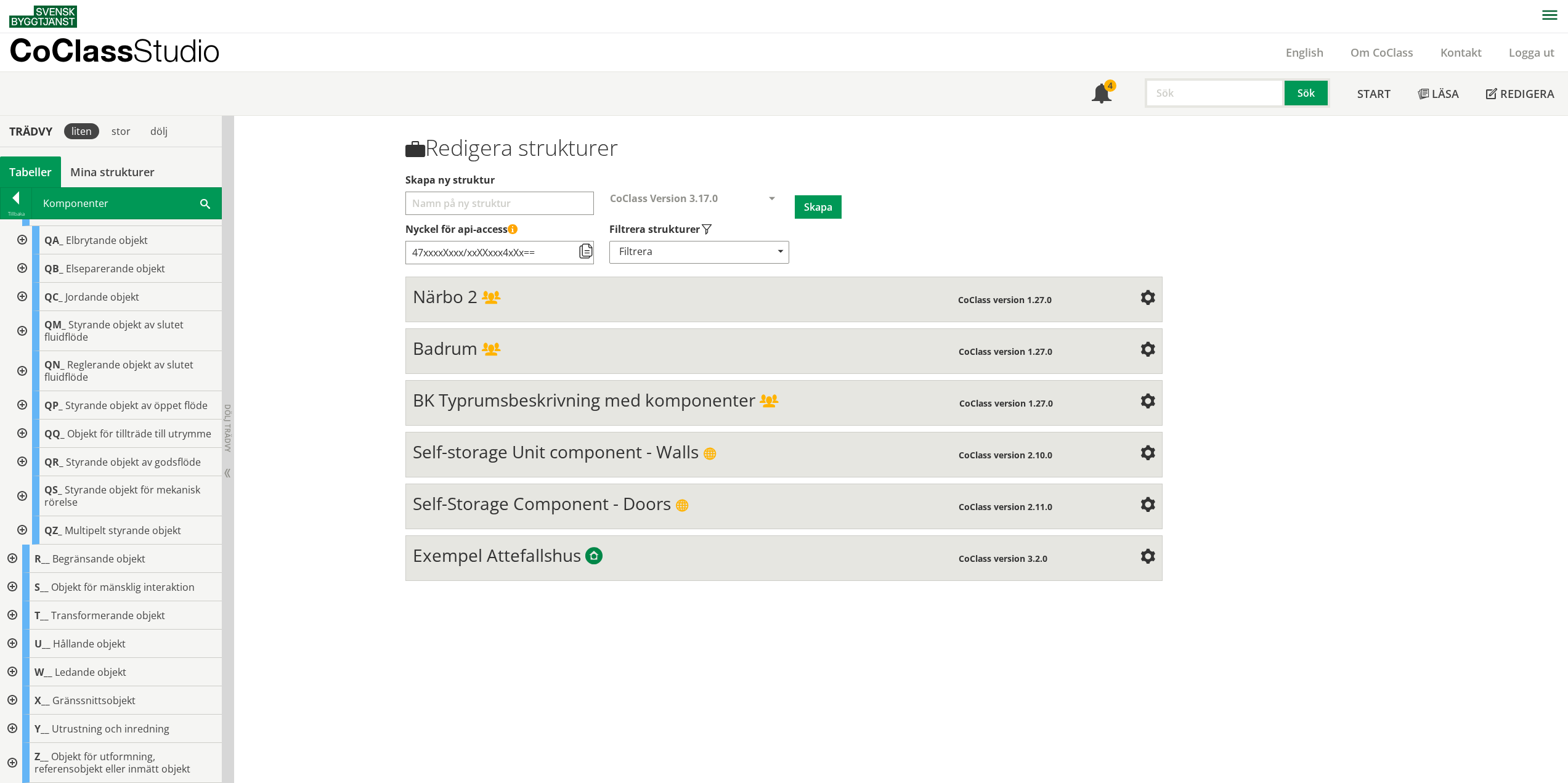
click at [18, 434] on div at bounding box center [21, 434] width 22 height 29
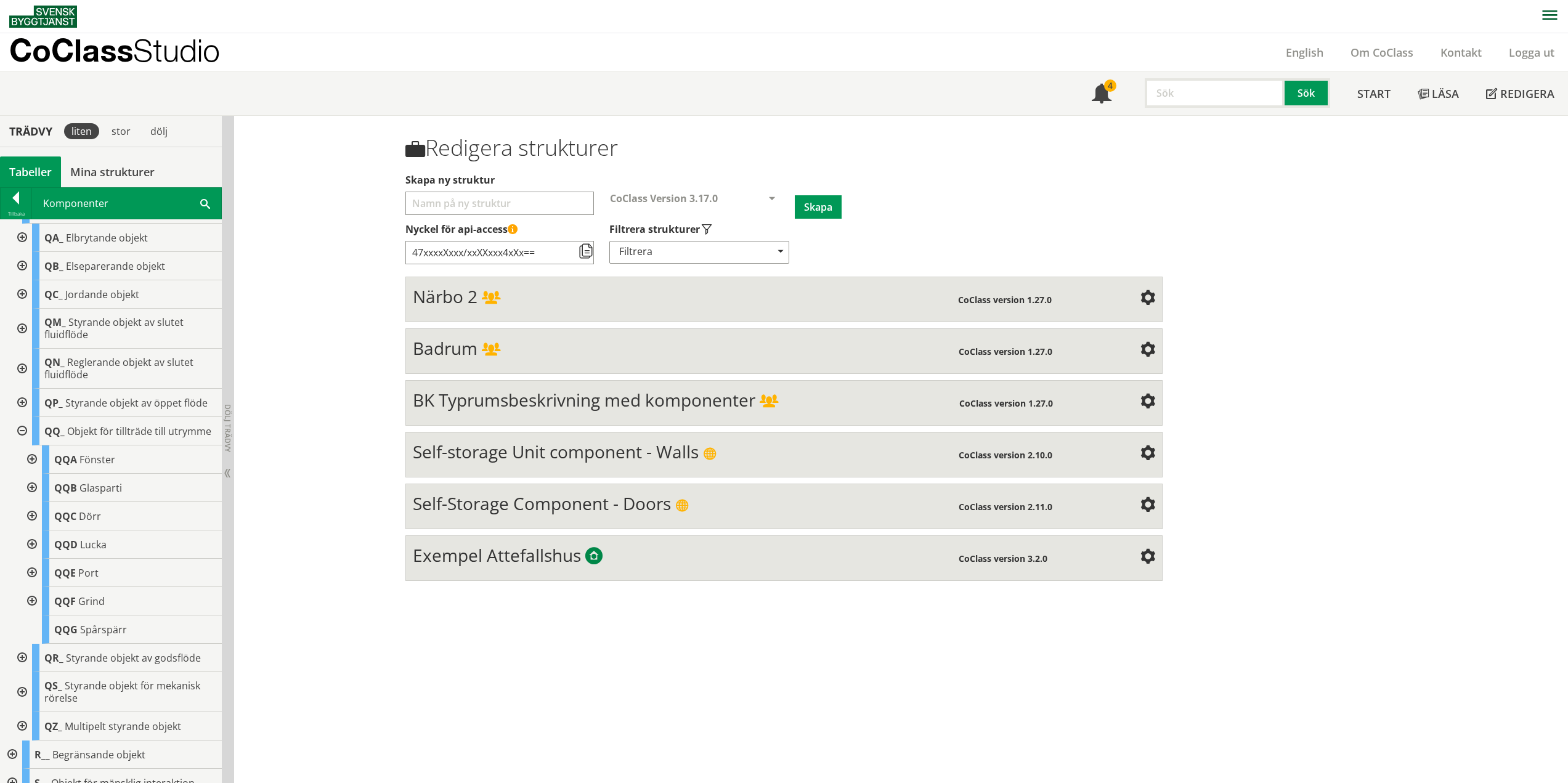
click at [32, 468] on div at bounding box center [31, 460] width 22 height 29
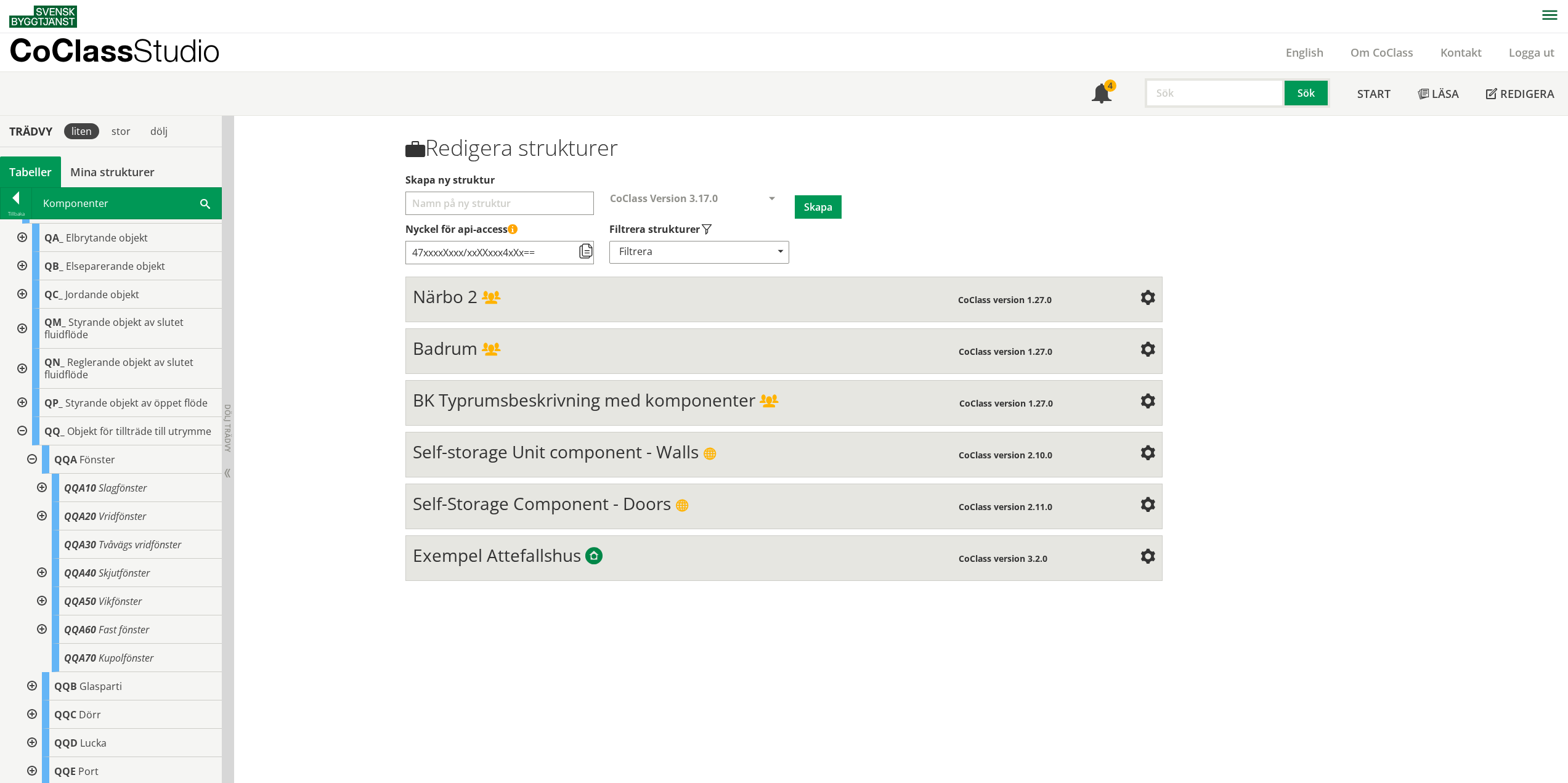
click at [42, 497] on div at bounding box center [41, 488] width 22 height 29
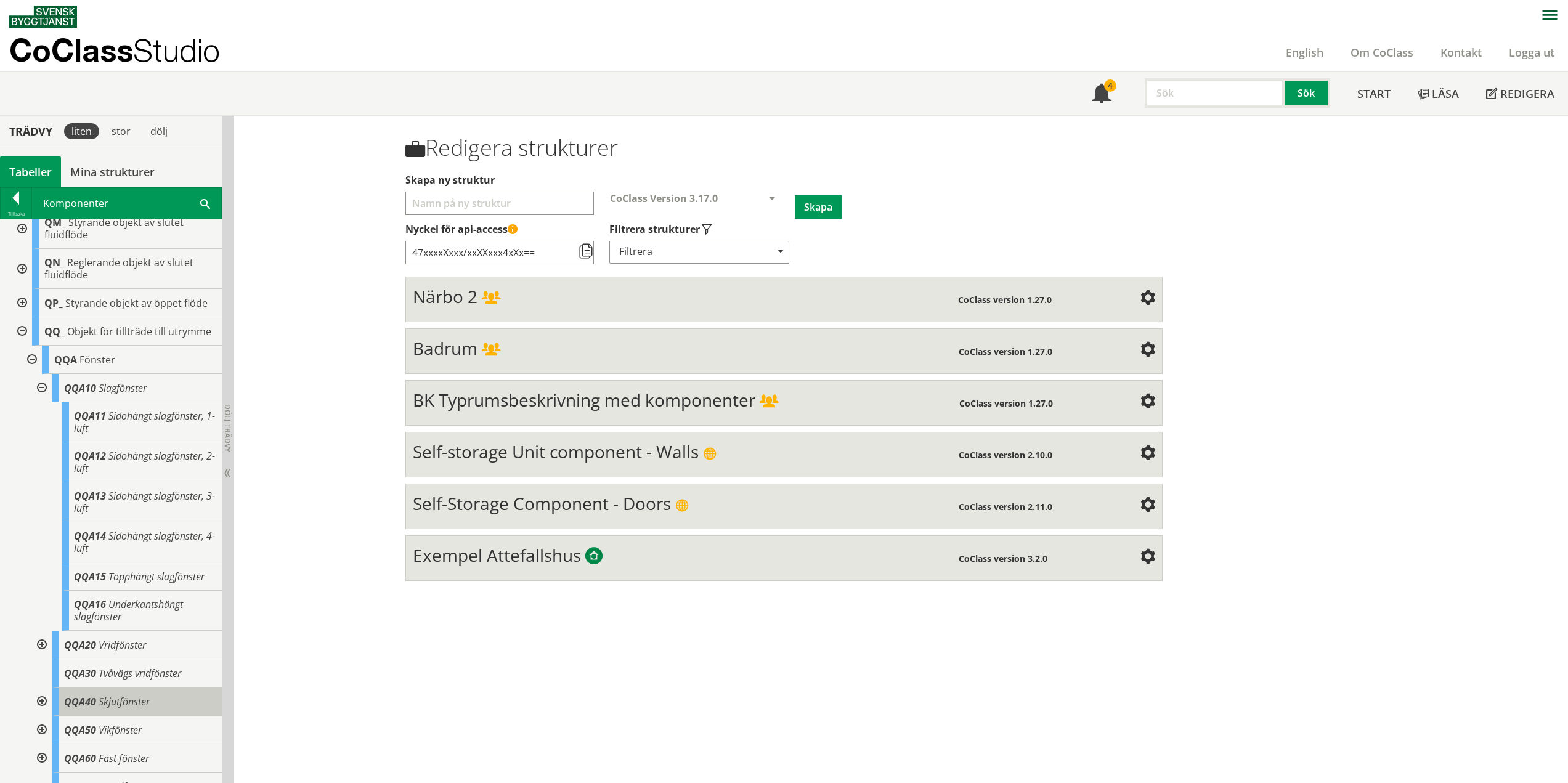
scroll to position [265, 0]
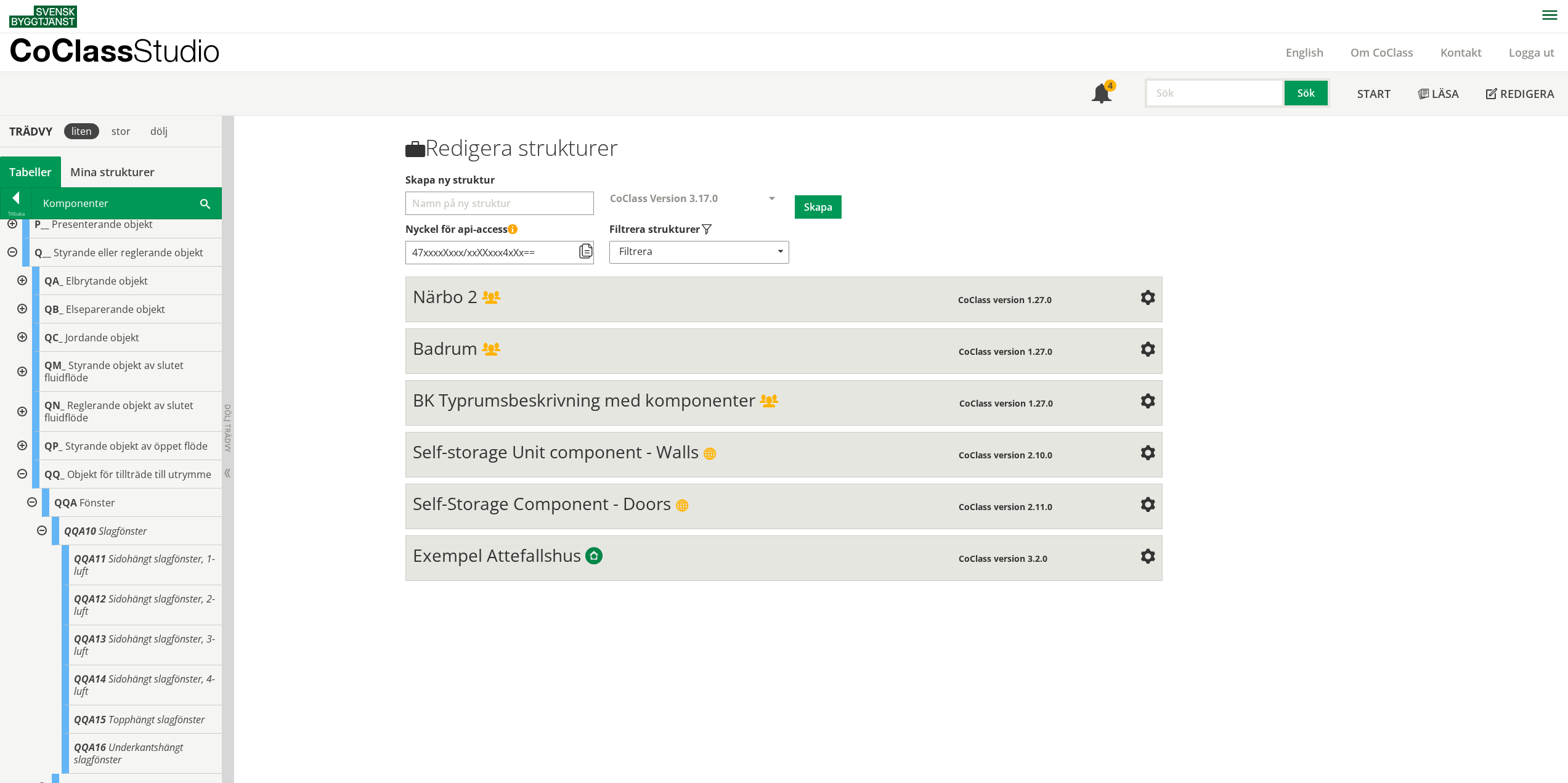
click at [45, 541] on div at bounding box center [41, 531] width 22 height 29
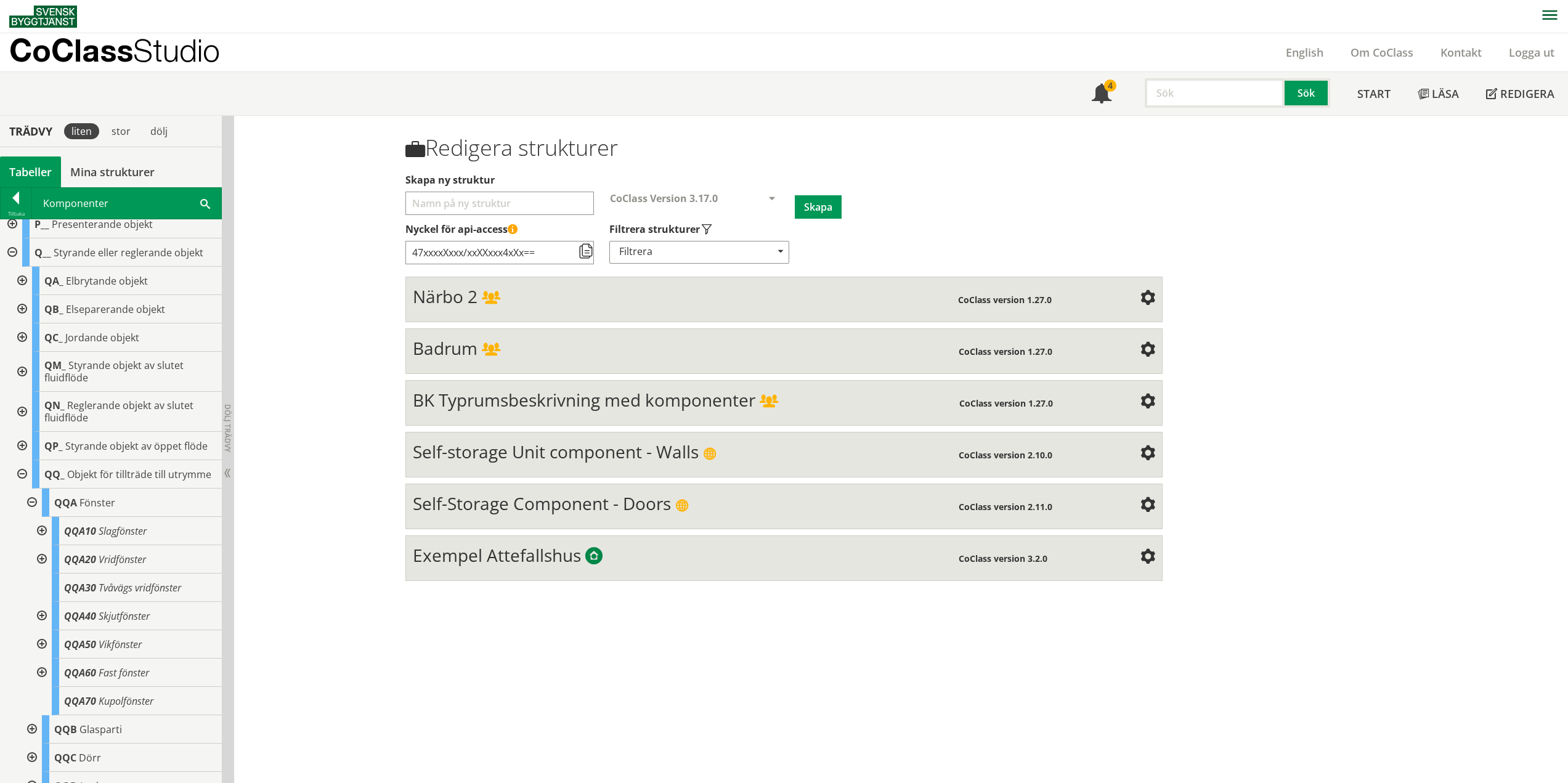
click at [31, 513] on div at bounding box center [31, 503] width 22 height 29
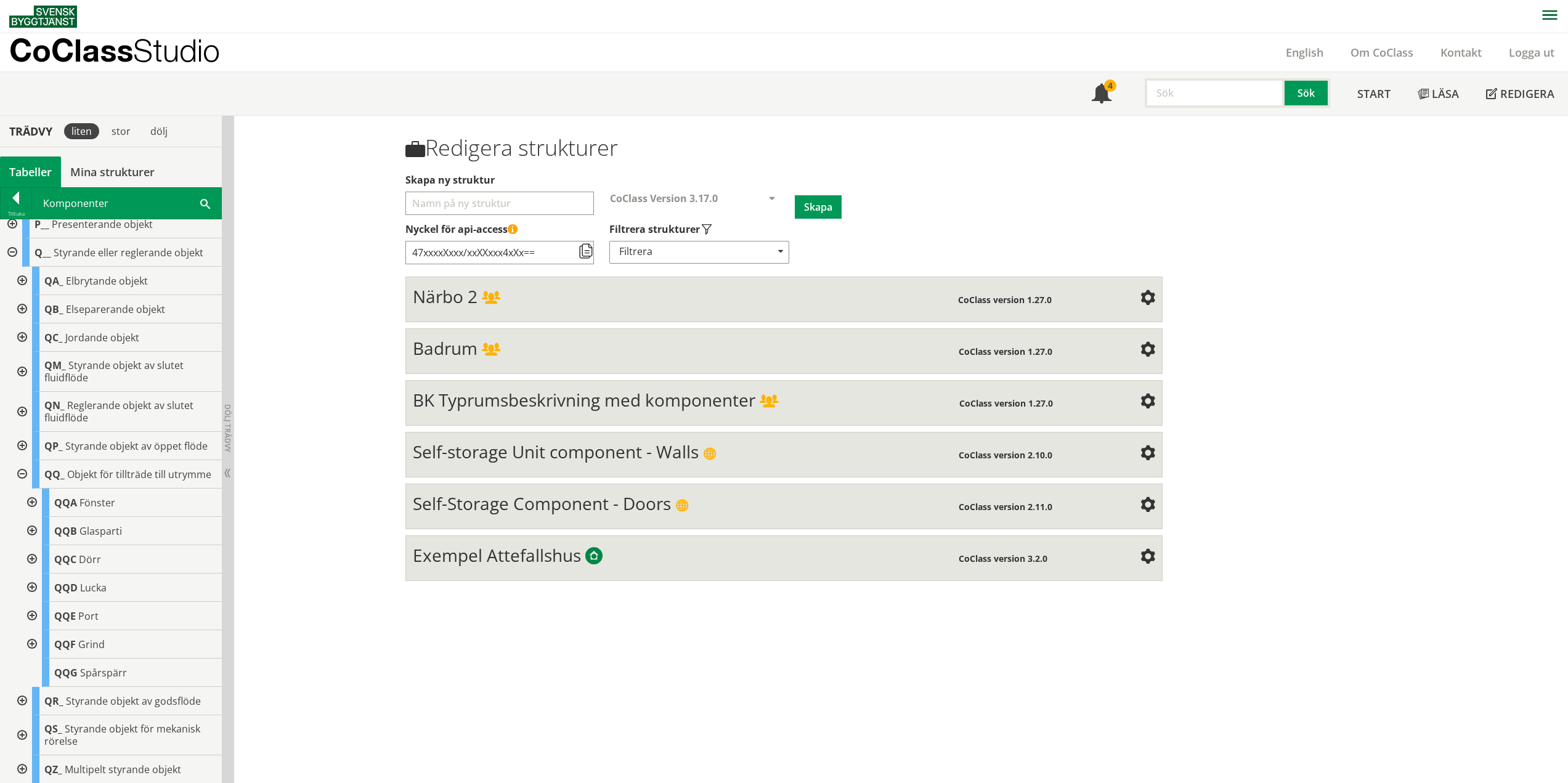
click at [32, 571] on div at bounding box center [31, 560] width 22 height 29
click at [37, 593] on div at bounding box center [41, 588] width 22 height 29
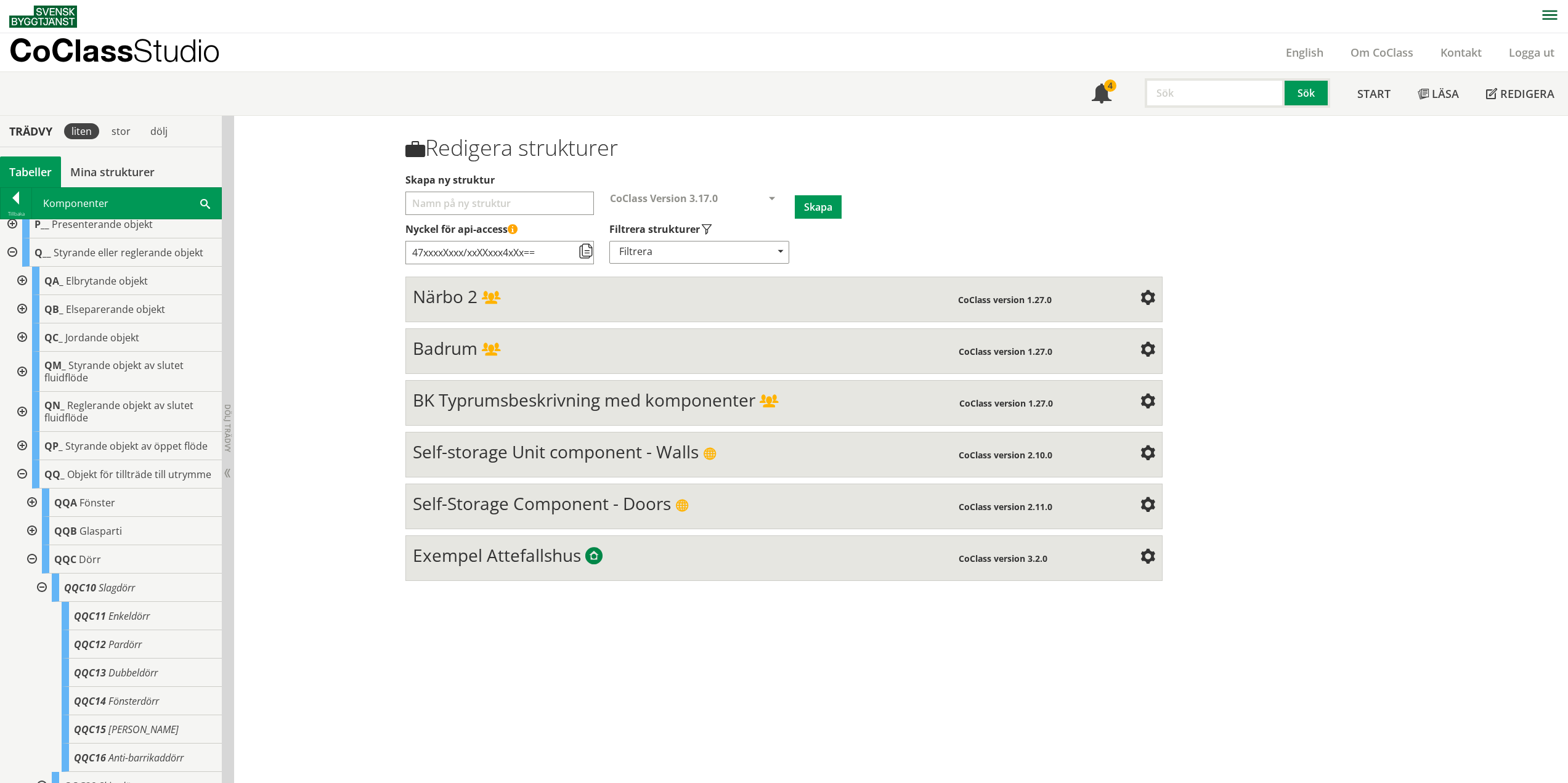
click at [42, 599] on div at bounding box center [41, 588] width 22 height 29
click at [21, 484] on div at bounding box center [21, 475] width 22 height 29
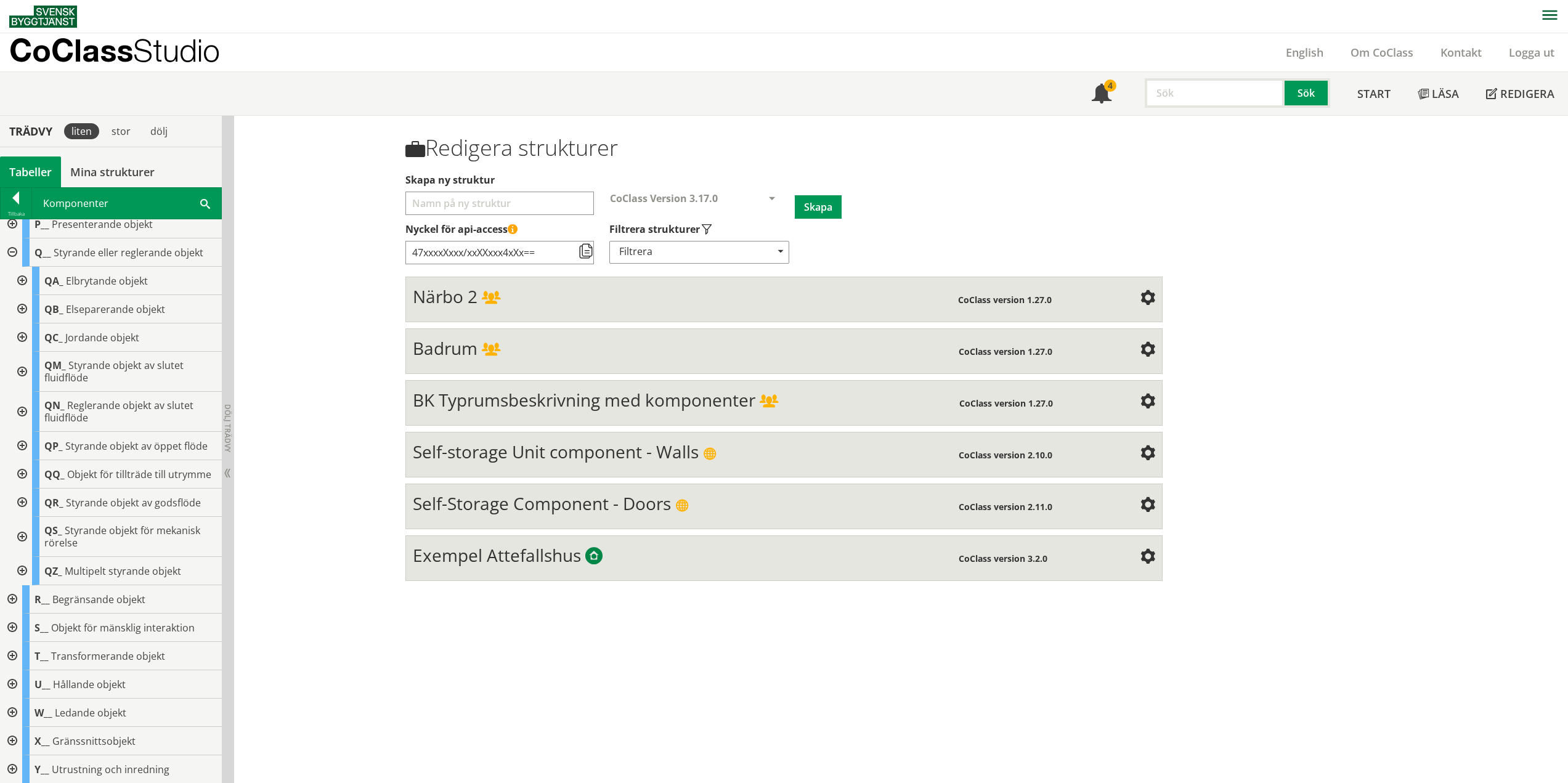
click at [359, 732] on div "Redigera strukturer Skapa ny struktur CoClass Version 3.17.0 CoClass Version 3.…" at bounding box center [901, 449] width 1334 height 668
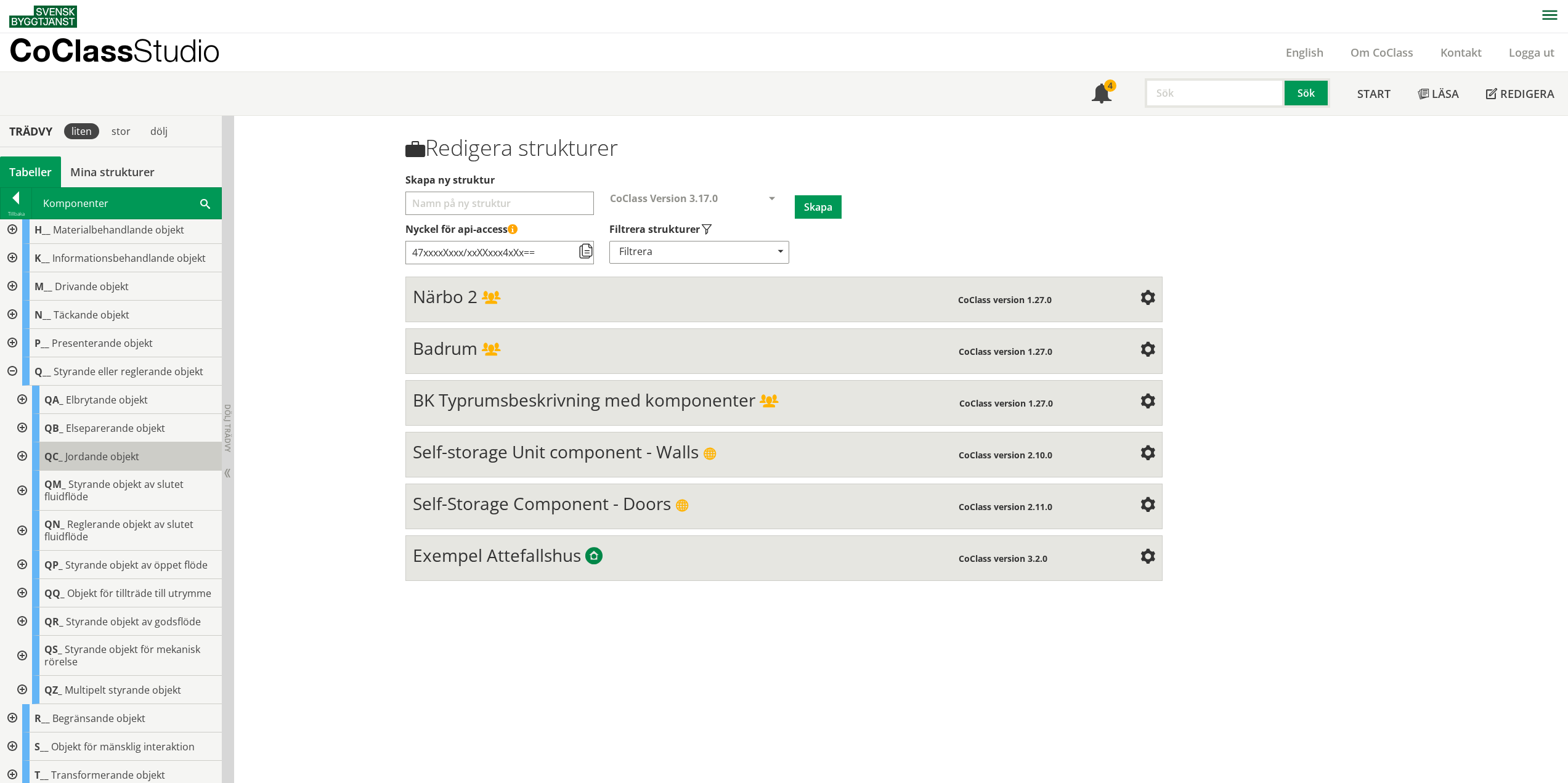
scroll to position [256, 0]
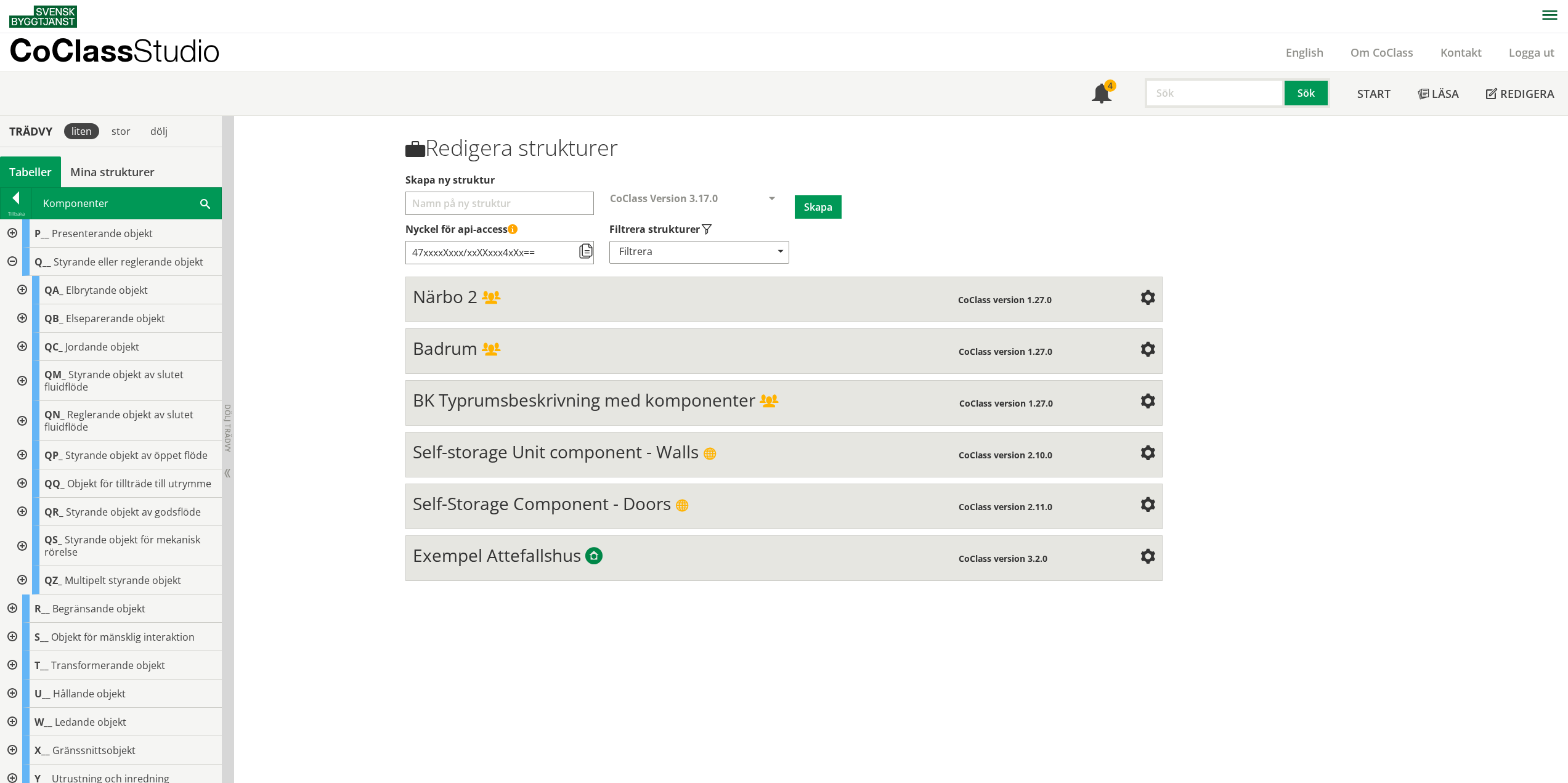
click at [28, 485] on div at bounding box center [21, 484] width 22 height 29
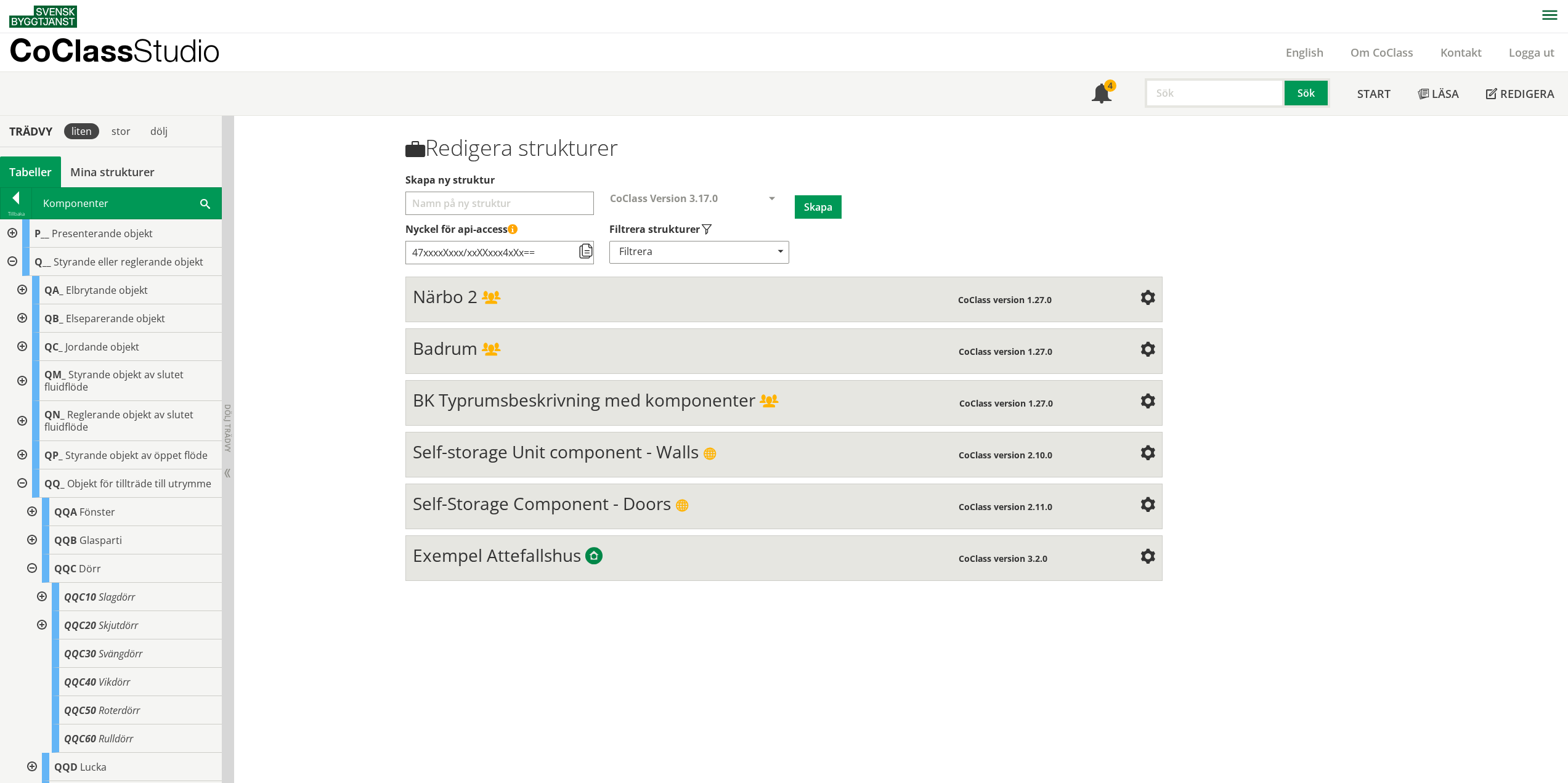
click at [34, 577] on div at bounding box center [31, 569] width 22 height 29
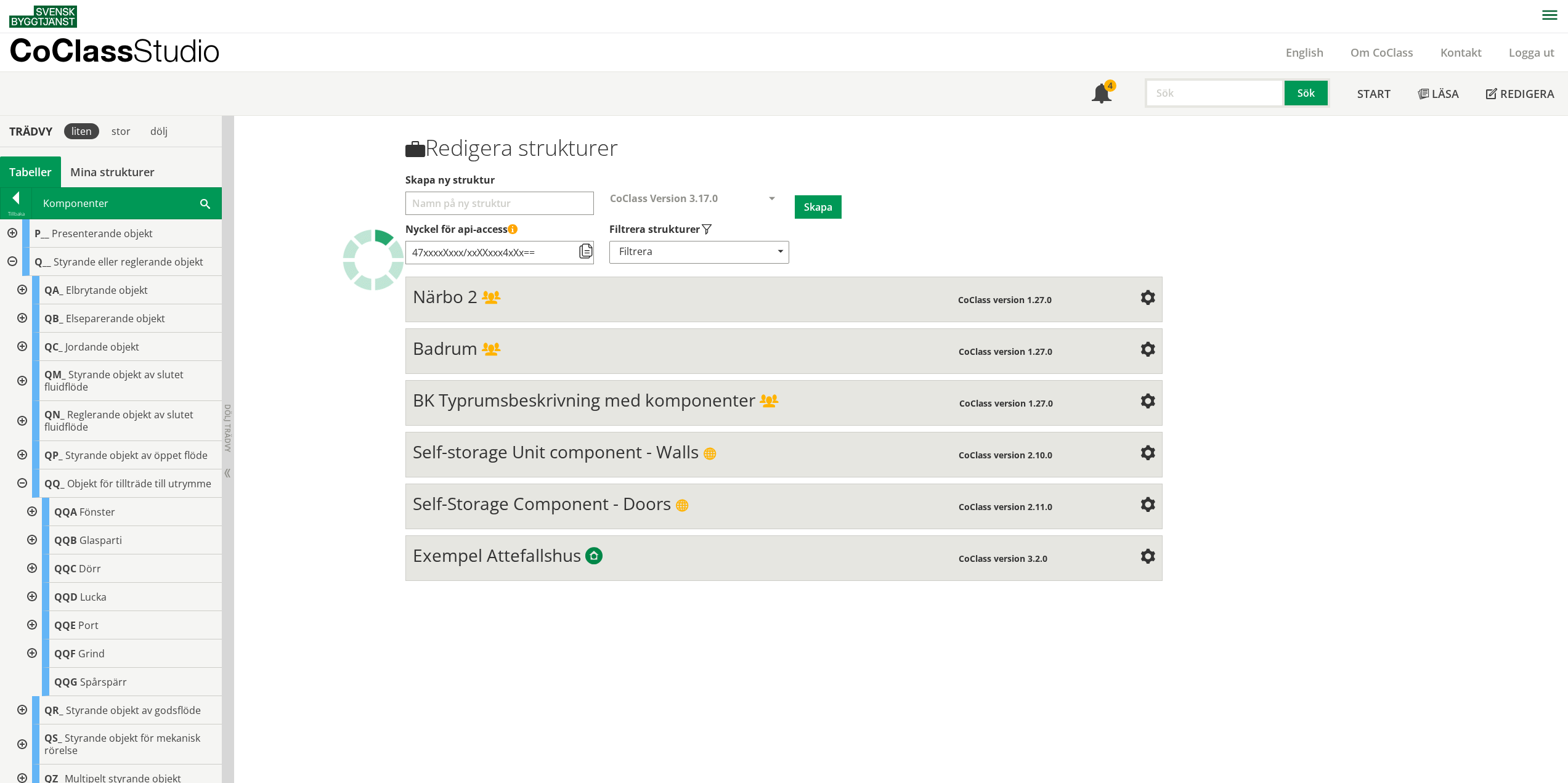
click at [34, 520] on div at bounding box center [31, 512] width 22 height 29
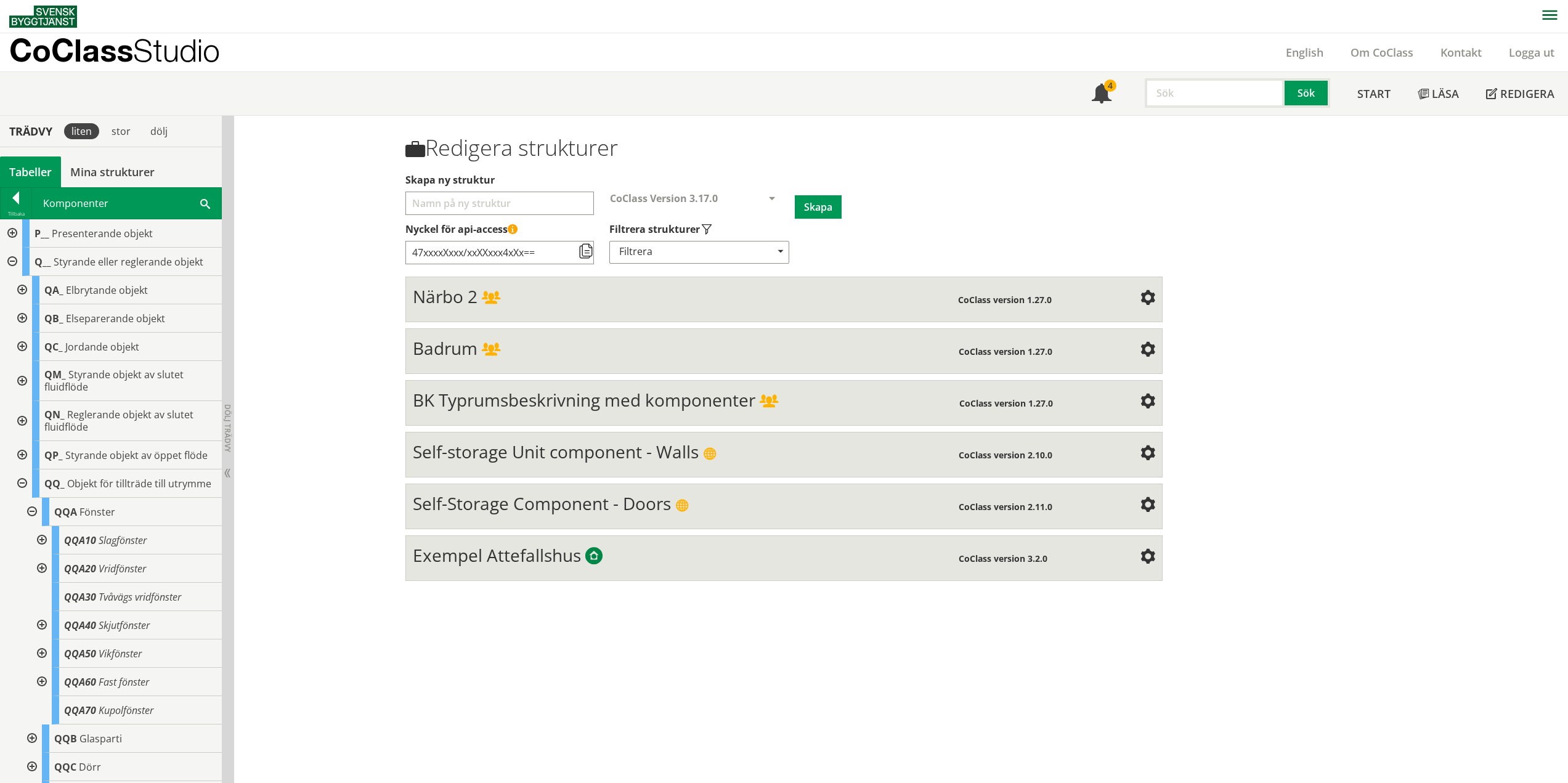
click at [44, 549] on div at bounding box center [41, 540] width 22 height 29
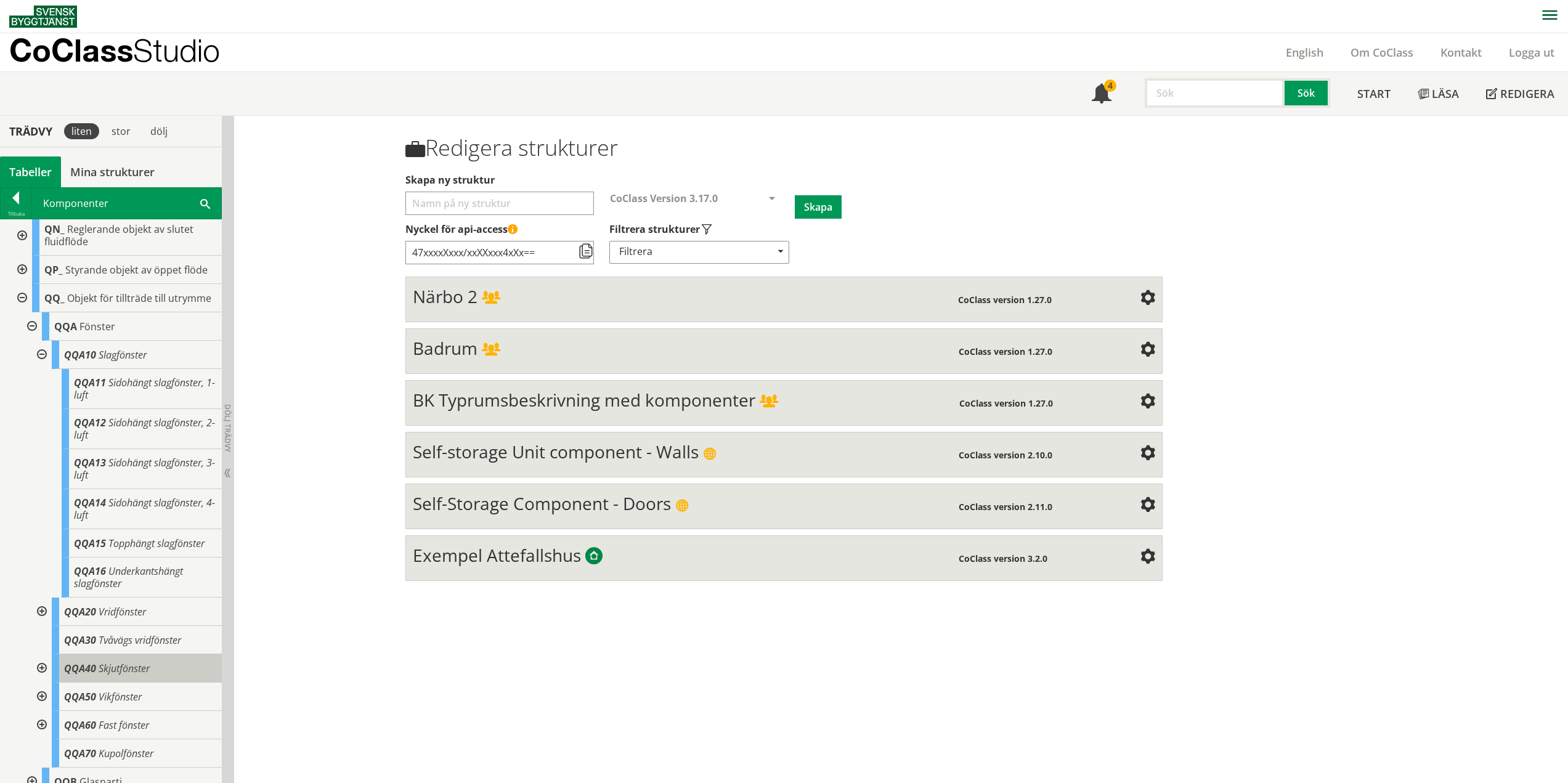
scroll to position [440, 0]
click at [80, 334] on span "Fönster" at bounding box center [97, 327] width 36 height 14
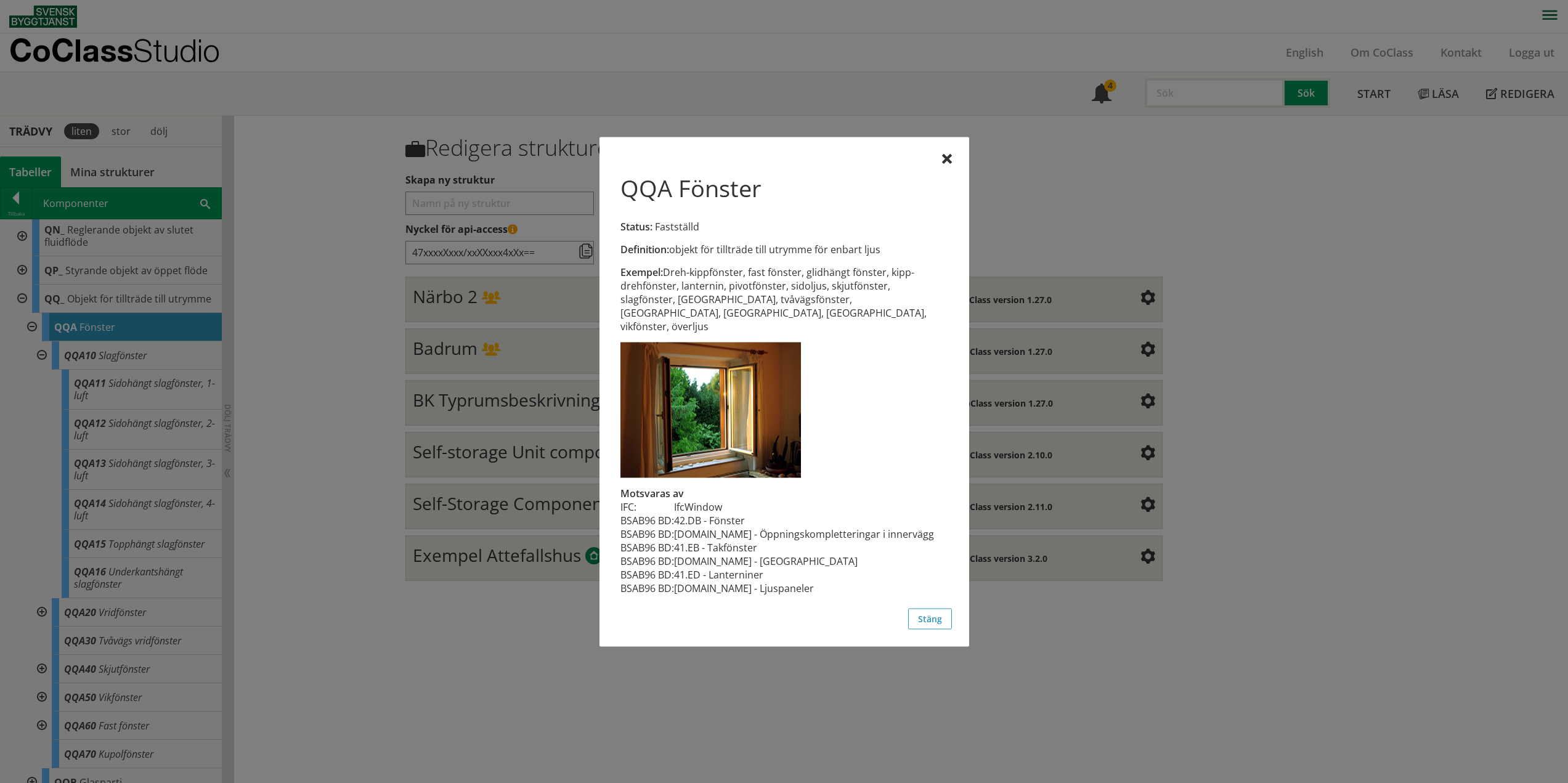
click at [364, 388] on div at bounding box center [784, 392] width 1568 height 783
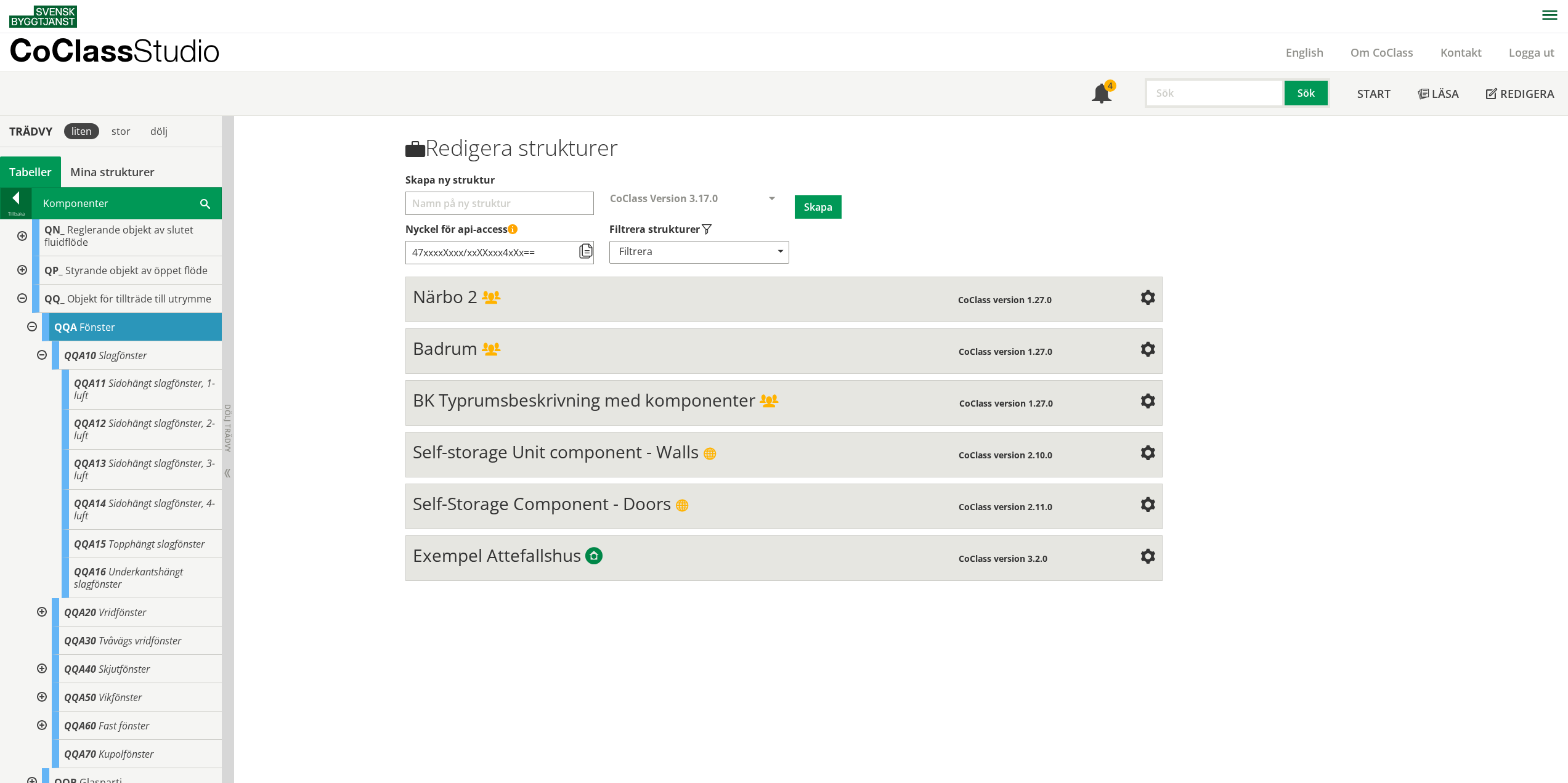
click at [18, 211] on div "Tillbaka" at bounding box center [16, 214] width 31 height 10
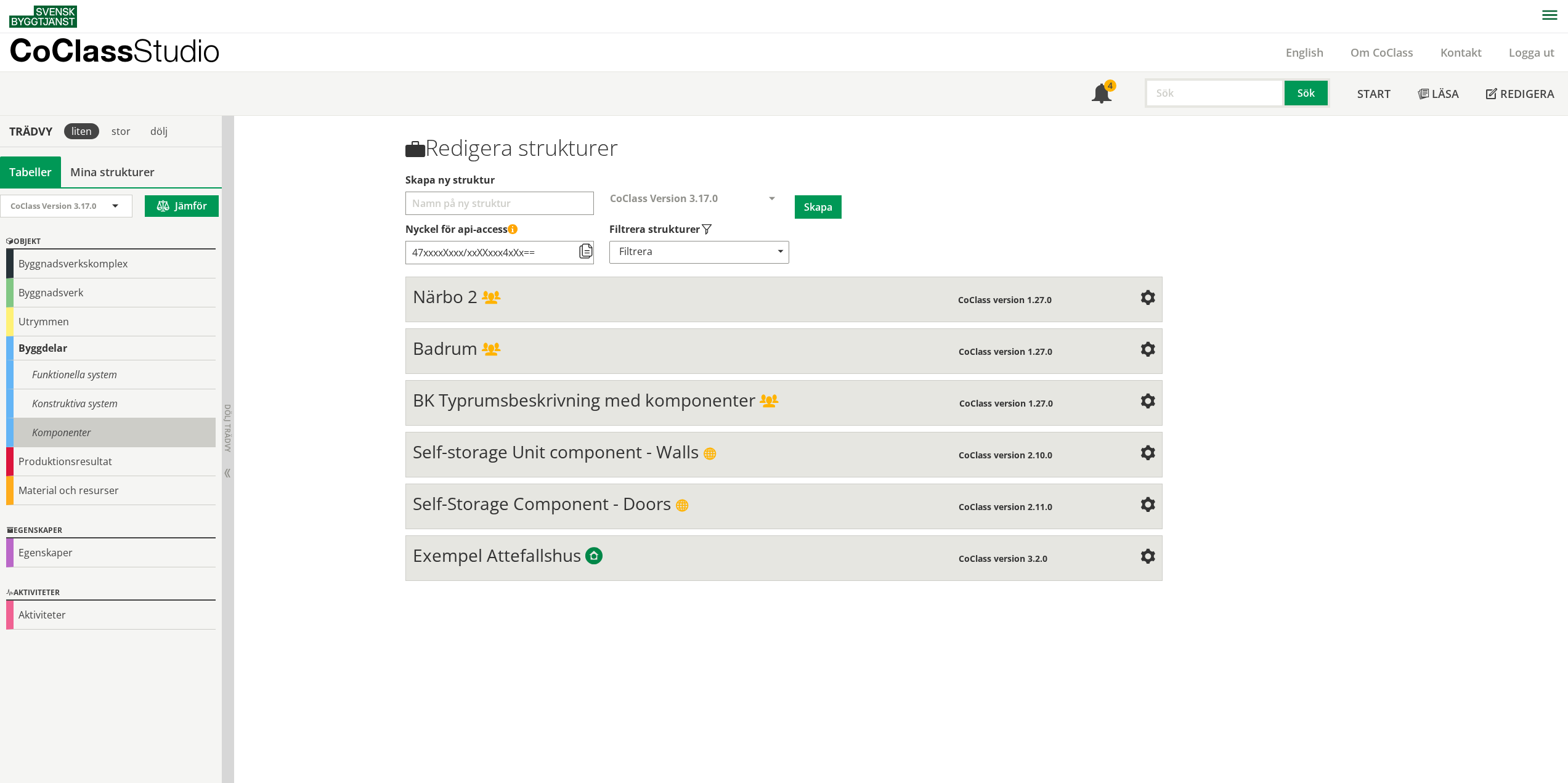
click at [62, 437] on div "Komponenter" at bounding box center [110, 432] width 210 height 29
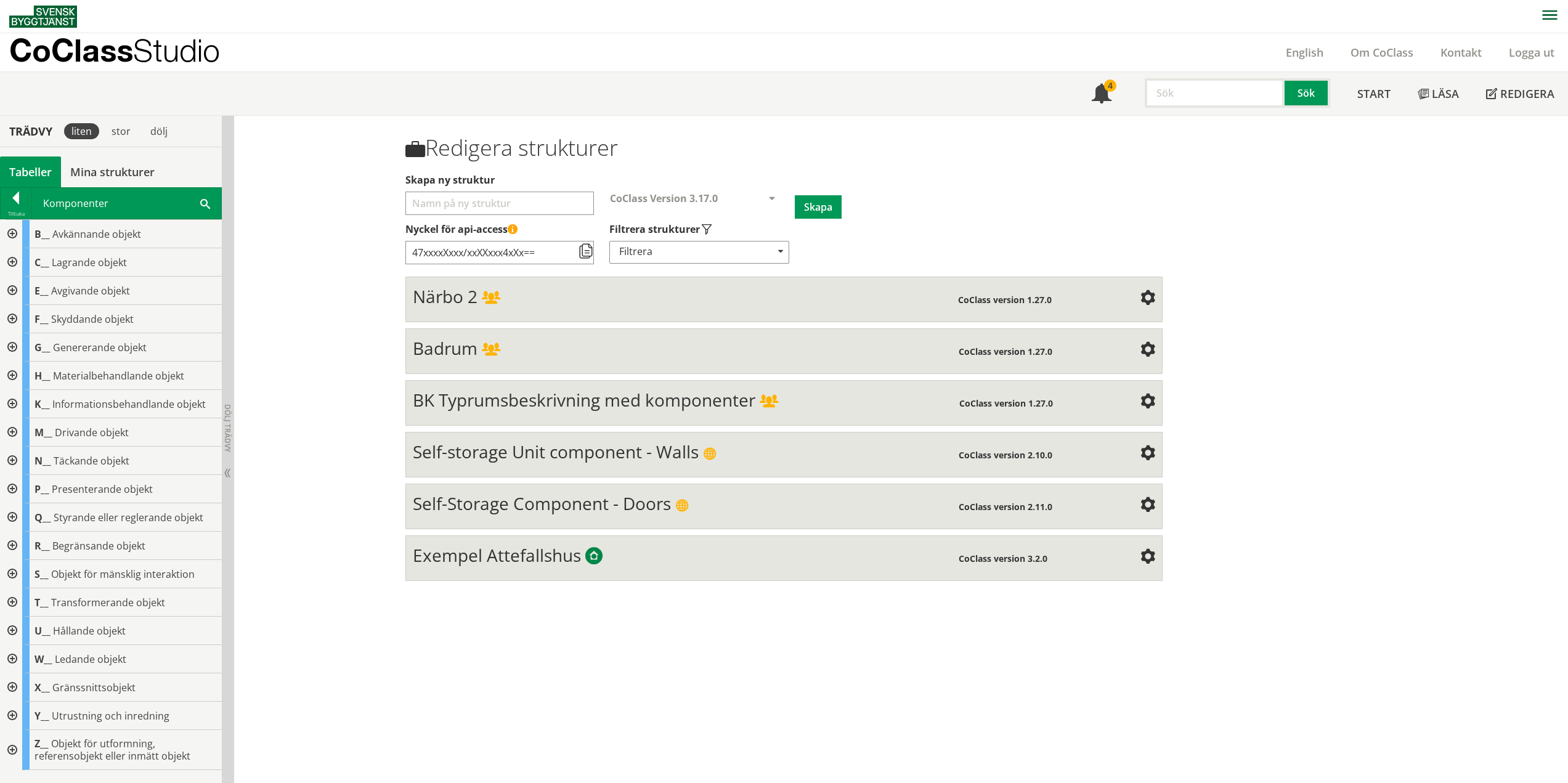
click at [12, 514] on div at bounding box center [11, 517] width 22 height 29
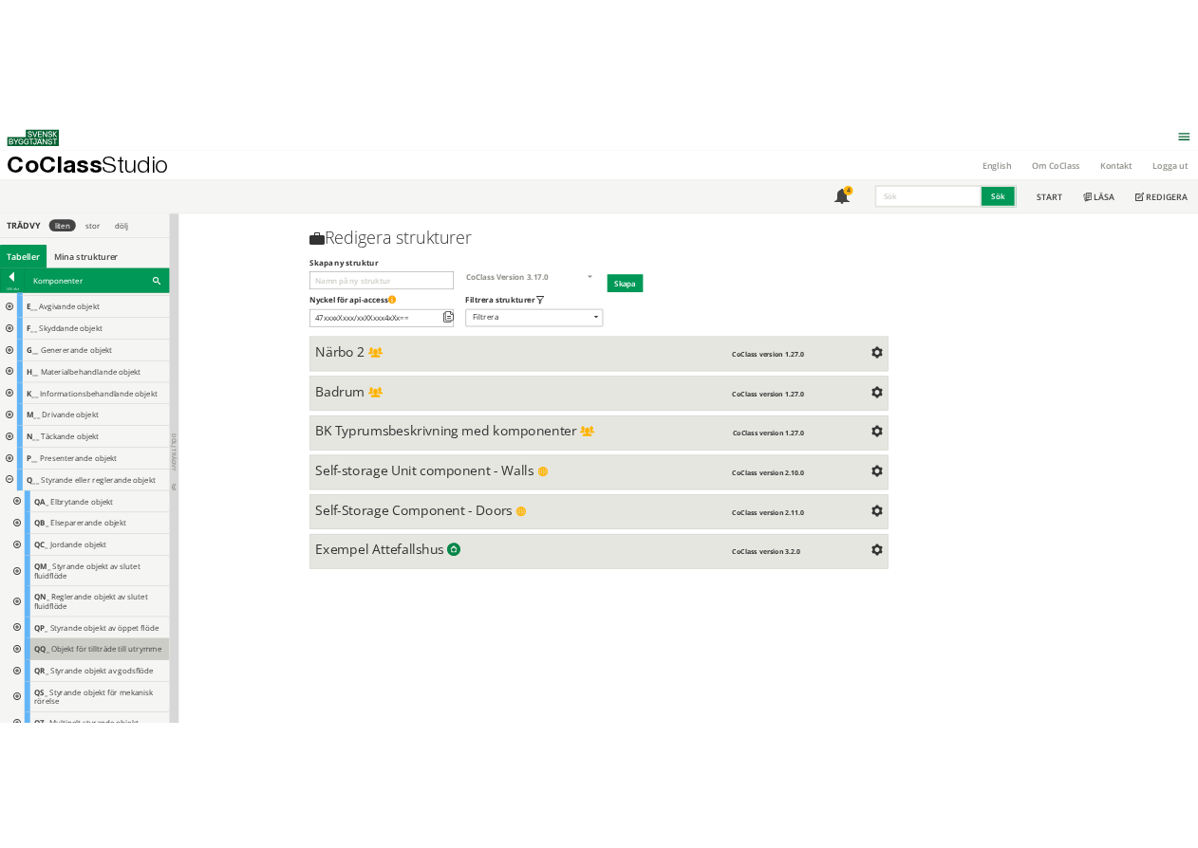
scroll to position [190, 0]
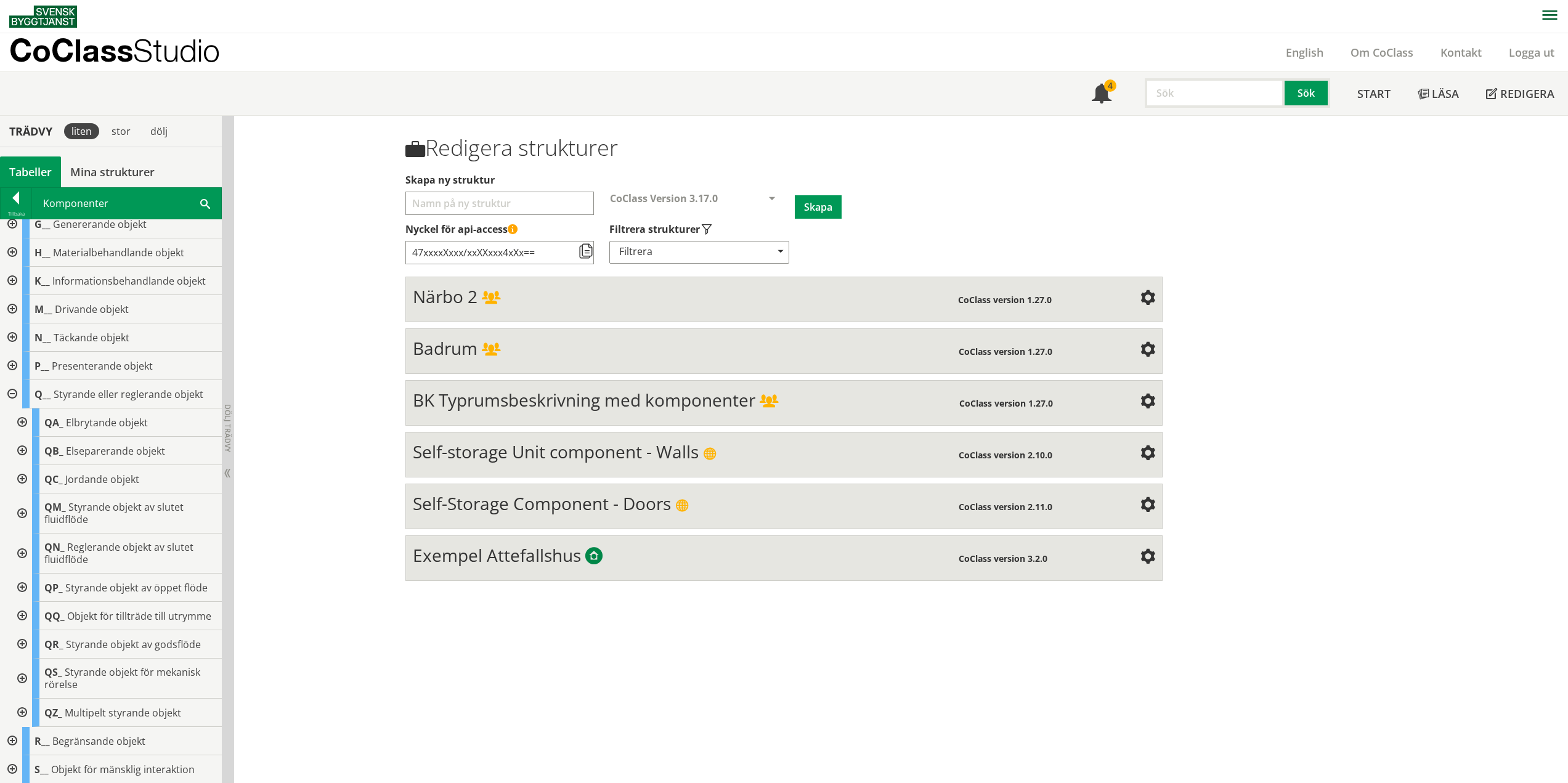
click at [21, 619] on div at bounding box center [21, 616] width 22 height 29
click at [34, 656] on div at bounding box center [31, 645] width 22 height 29
click at [44, 682] on div at bounding box center [41, 673] width 22 height 29
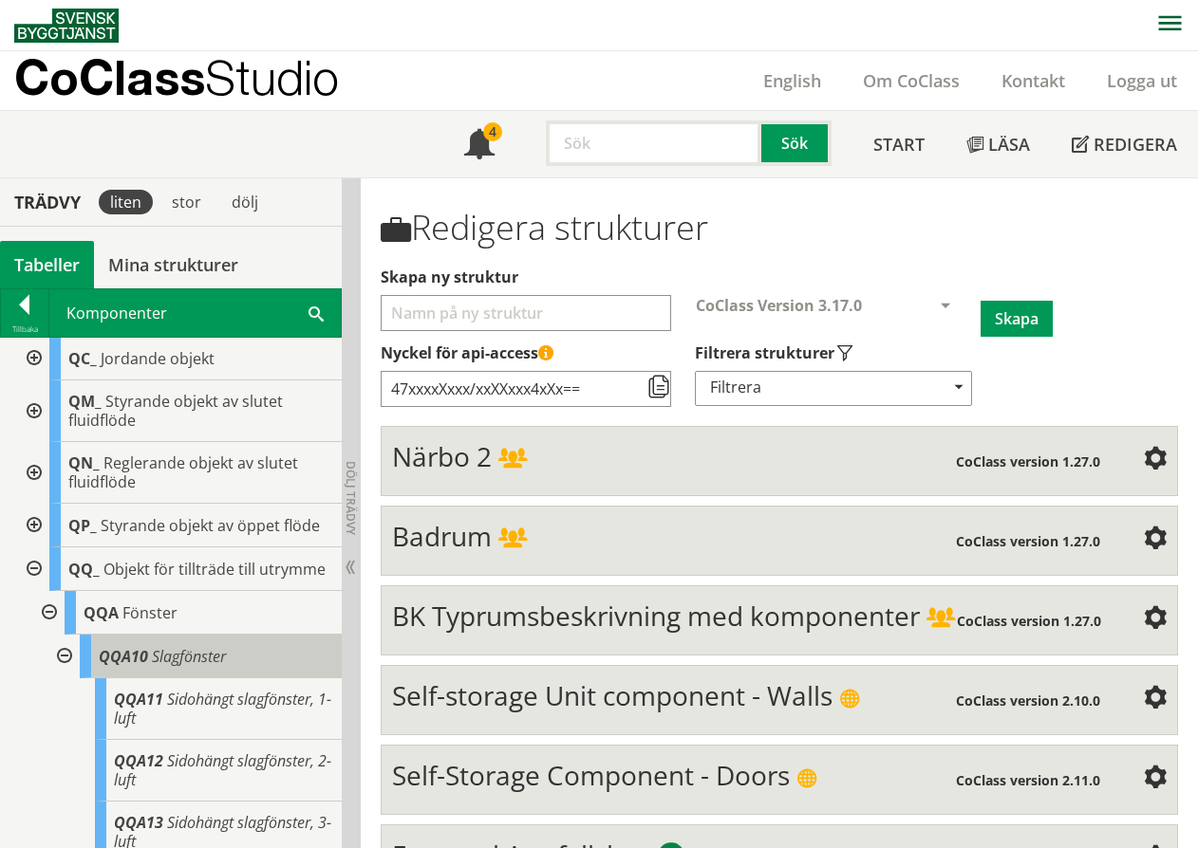
scroll to position [664, 0]
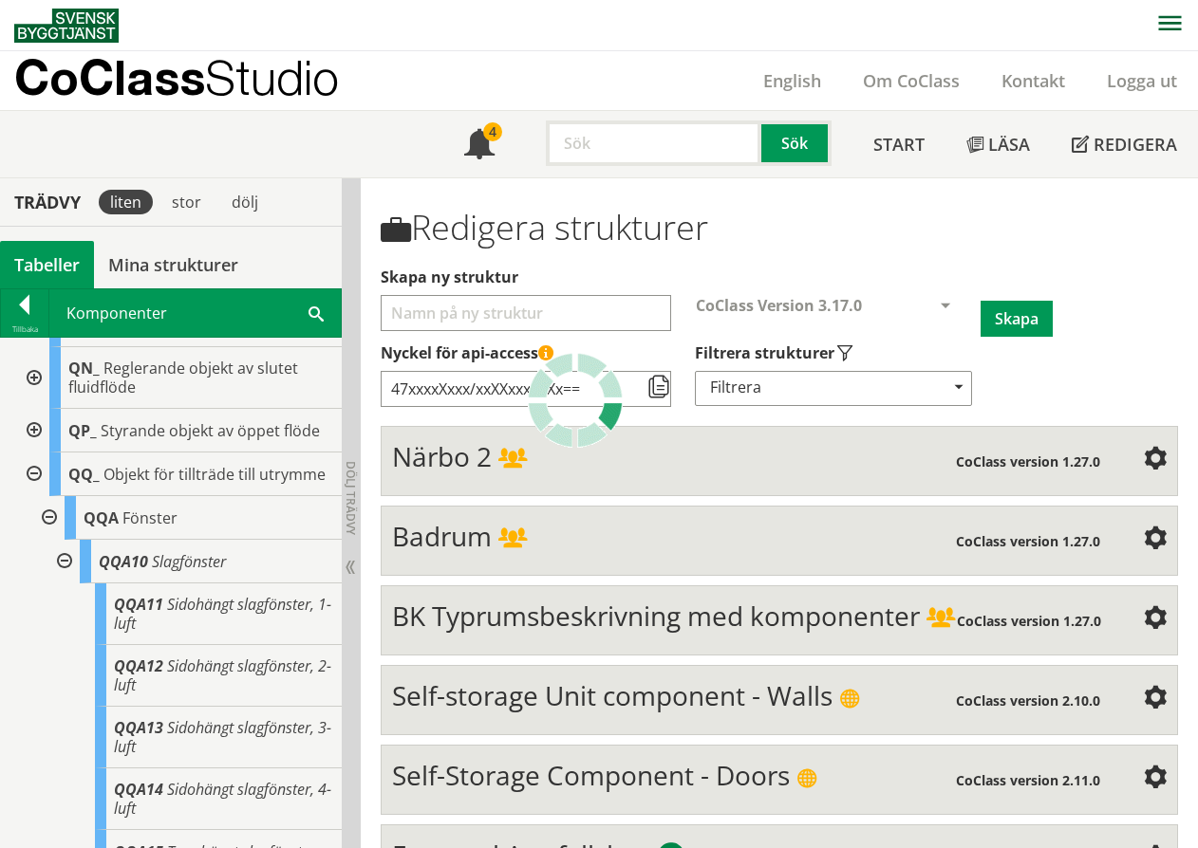
click at [33, 481] on div at bounding box center [32, 475] width 34 height 44
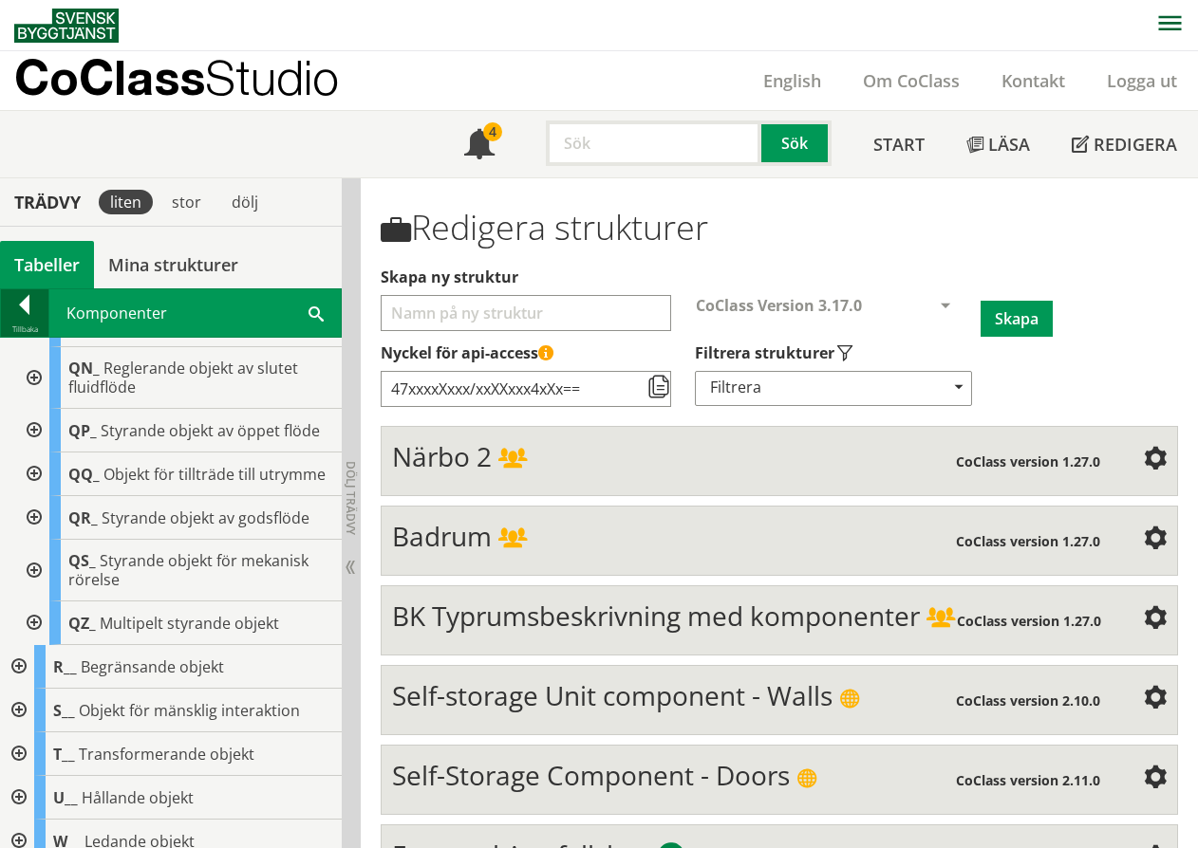
click at [31, 316] on div at bounding box center [24, 308] width 47 height 27
